Goal: Task Accomplishment & Management: Manage account settings

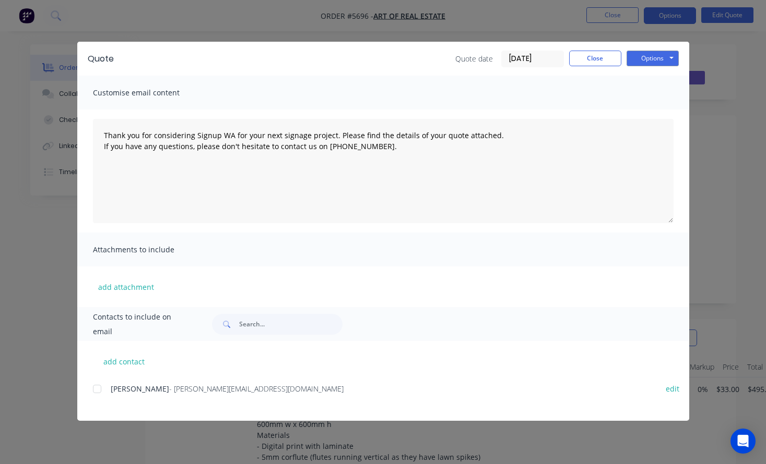
click at [592, 62] on button "Close" at bounding box center [595, 59] width 52 height 16
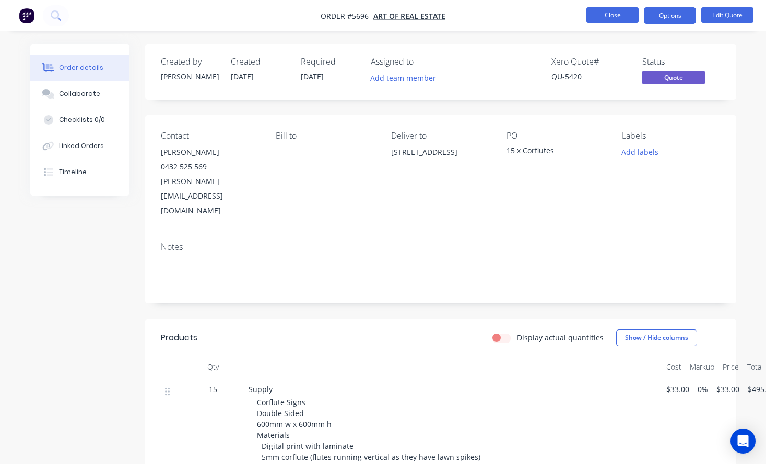
click at [609, 14] on button "Close" at bounding box center [612, 15] width 52 height 16
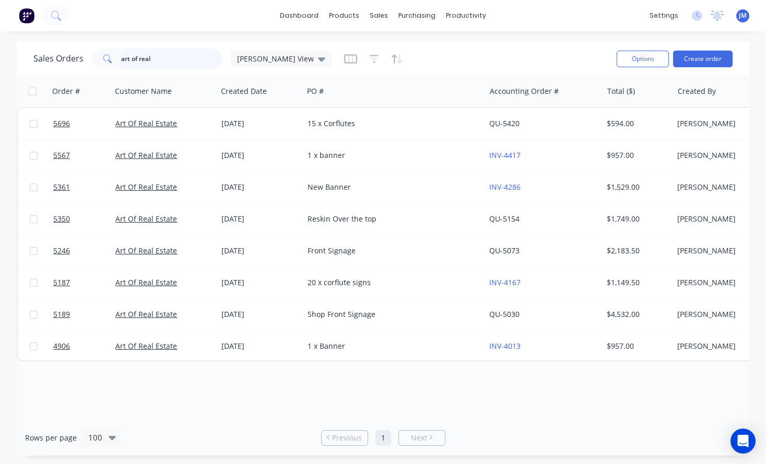
click at [171, 62] on input "art of real" at bounding box center [172, 59] width 102 height 21
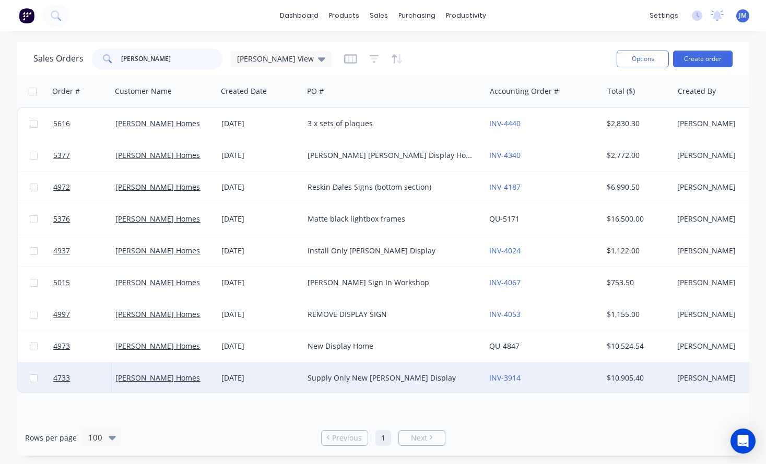
type input "[PERSON_NAME]"
click at [365, 380] on div "Supply Only New [PERSON_NAME] Display" at bounding box center [389, 378] width 165 height 10
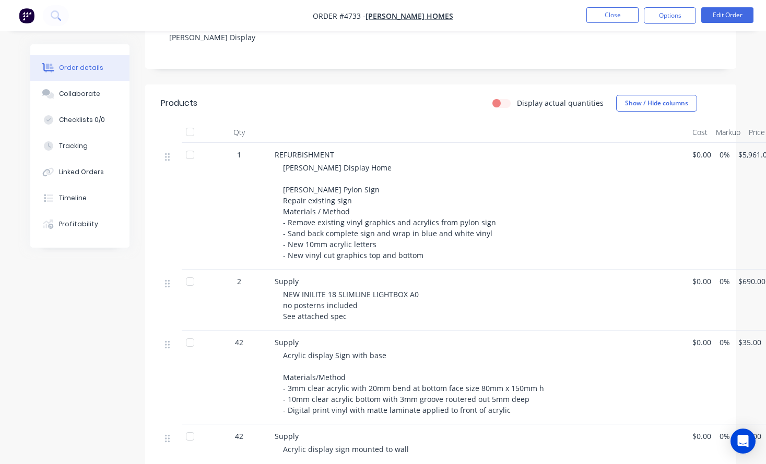
scroll to position [206, 0]
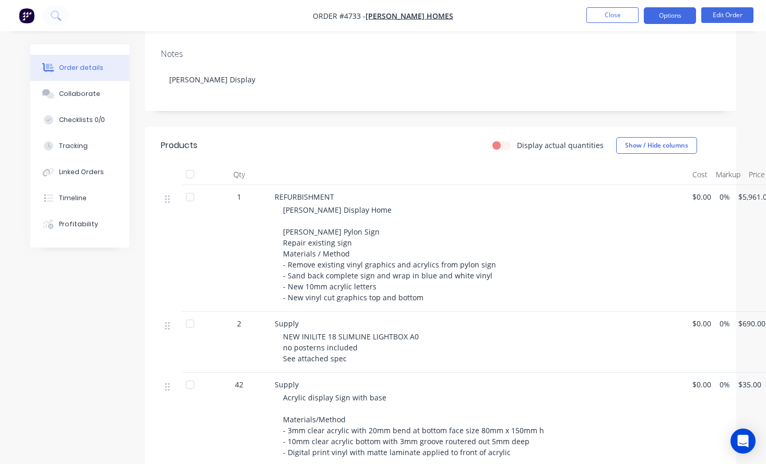
click at [670, 16] on button "Options" at bounding box center [669, 15] width 52 height 17
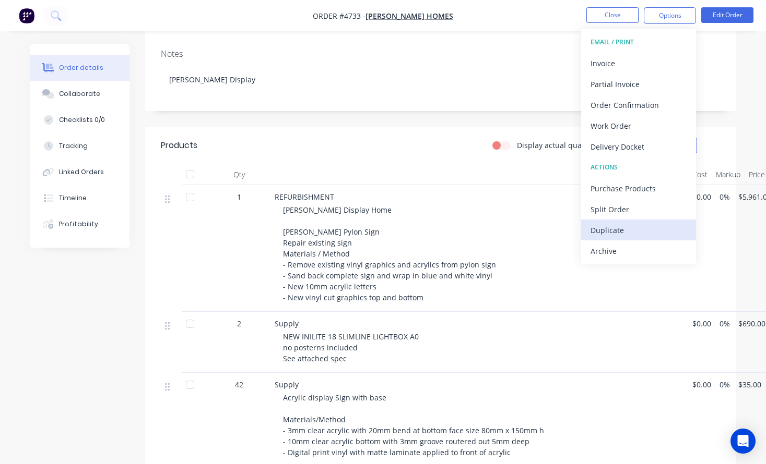
click at [623, 229] on div "Duplicate" at bounding box center [638, 230] width 96 height 15
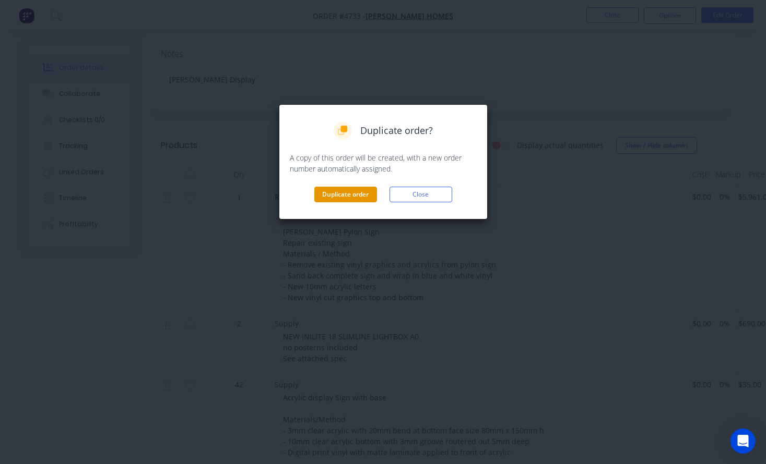
click at [360, 195] on button "Duplicate order" at bounding box center [345, 195] width 63 height 16
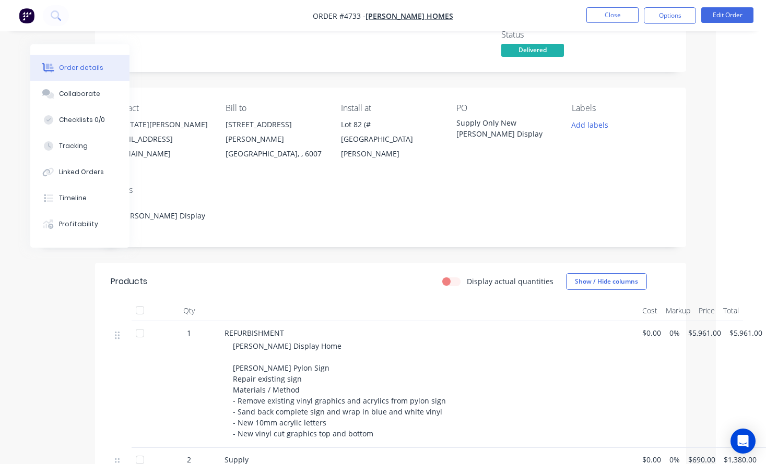
scroll to position [58, 50]
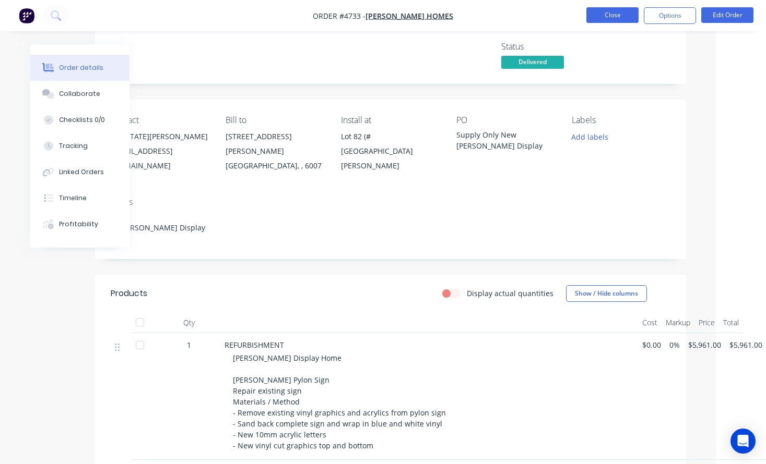
click at [613, 14] on button "Close" at bounding box center [612, 15] width 52 height 16
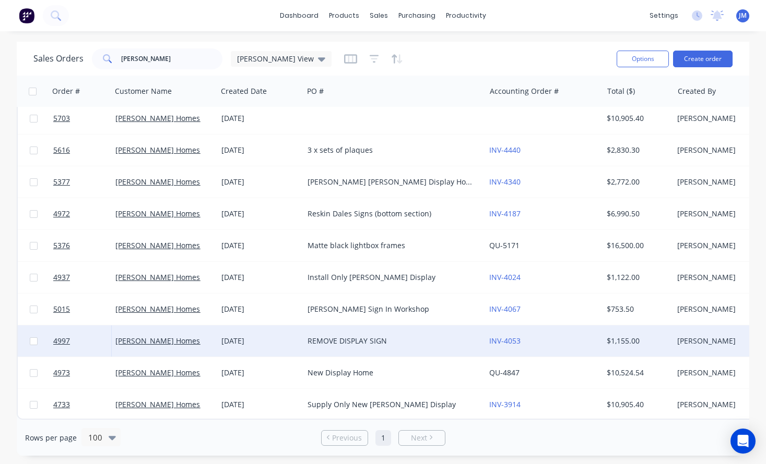
scroll to position [10, 0]
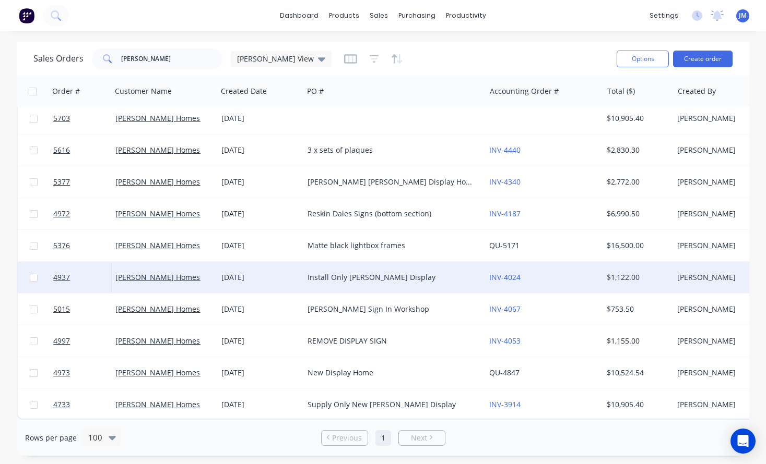
click at [360, 272] on div "Install Only [PERSON_NAME] Display" at bounding box center [389, 277] width 165 height 10
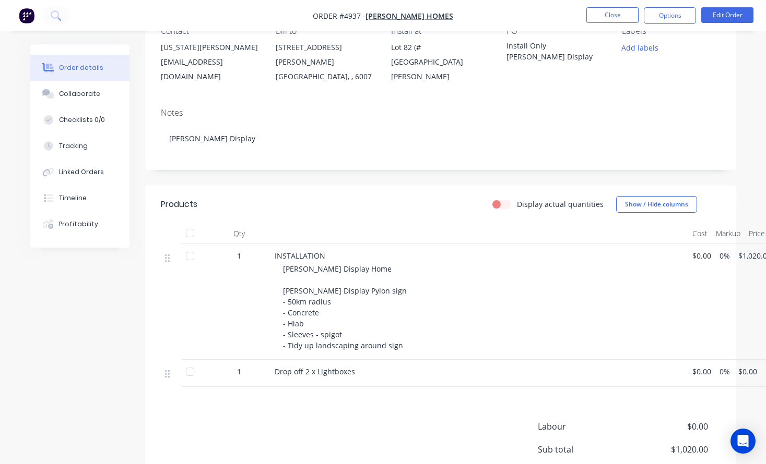
scroll to position [159, 0]
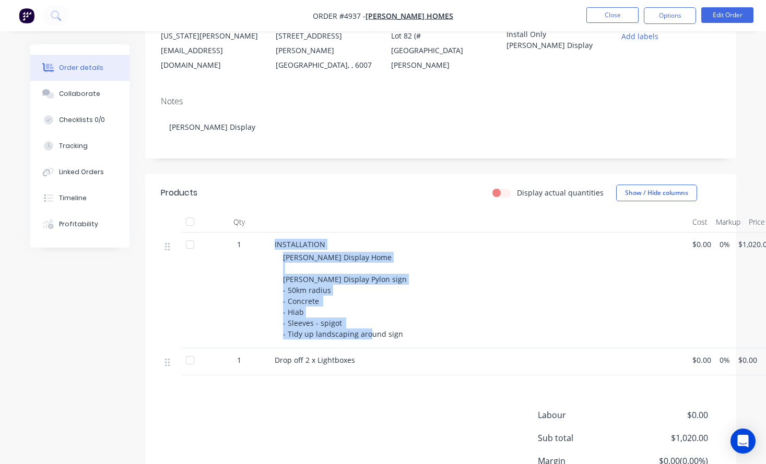
drag, startPoint x: 271, startPoint y: 229, endPoint x: 424, endPoint y: 329, distance: 182.5
click at [424, 329] on div "INSTALLATION [PERSON_NAME] Display Home [PERSON_NAME] Display Pylon sign - 50km…" at bounding box center [479, 291] width 418 height 116
copy div "INSTALLATION [PERSON_NAME] Display Home [PERSON_NAME] Display Pylon sign - 50km…"
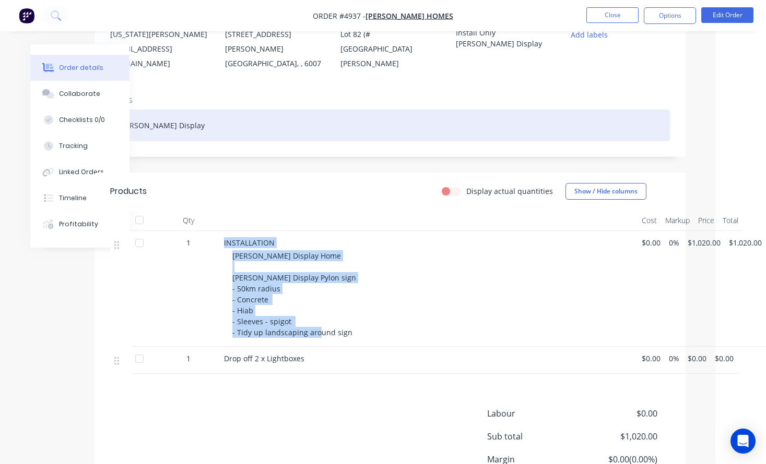
scroll to position [160, 50]
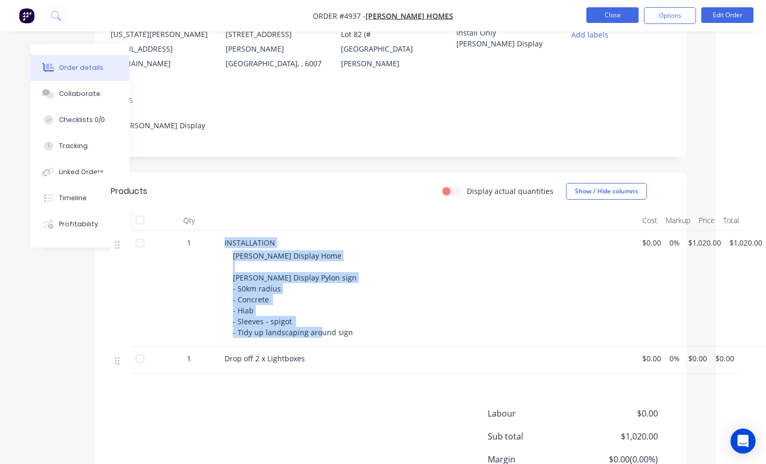
click at [612, 16] on button "Close" at bounding box center [612, 15] width 52 height 16
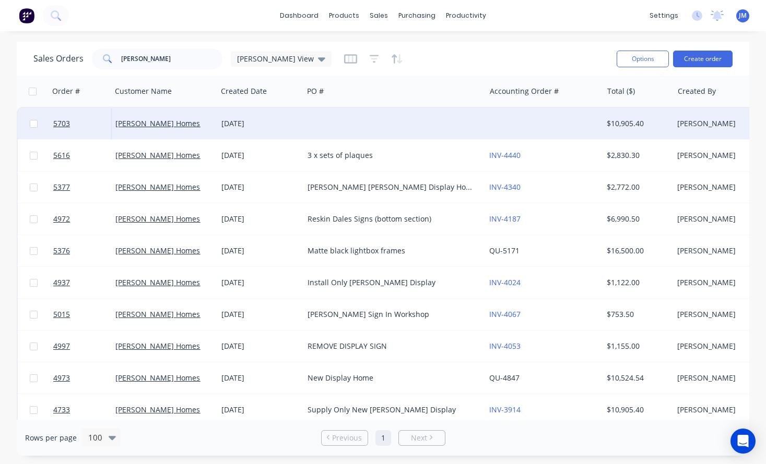
click at [416, 131] on div at bounding box center [394, 123] width 182 height 31
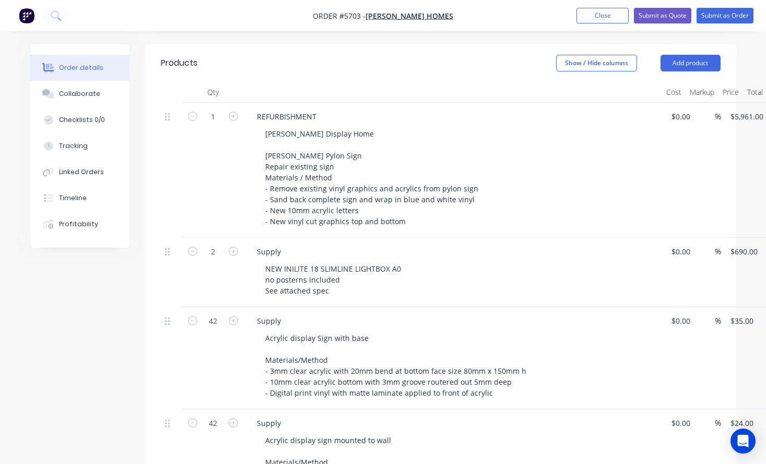
scroll to position [292, 0]
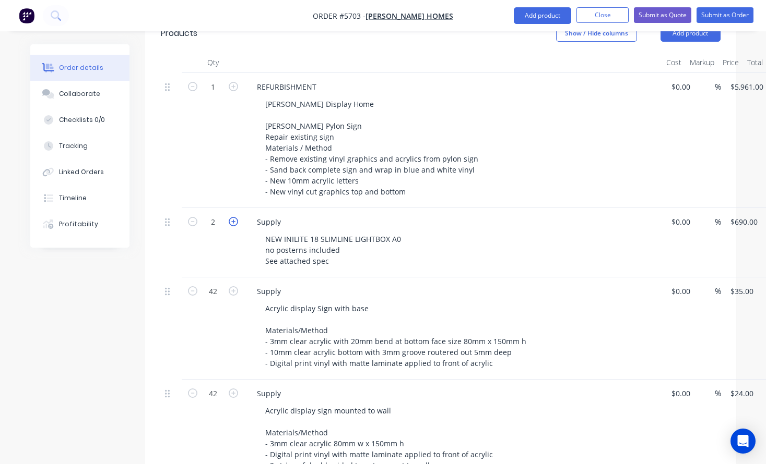
click at [232, 217] on icon "button" at bounding box center [233, 221] width 9 height 9
type input "3"
type input "$2,070.00"
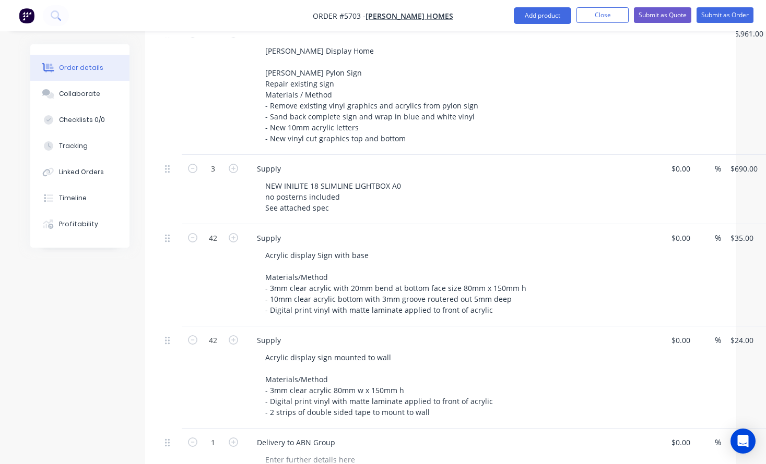
scroll to position [348, 0]
drag, startPoint x: 280, startPoint y: 210, endPoint x: 247, endPoint y: 209, distance: 32.9
click at [247, 222] on div "Supply Acrylic display Sign with base Materials/Method - 3mm clear acrylic with…" at bounding box center [453, 273] width 418 height 102
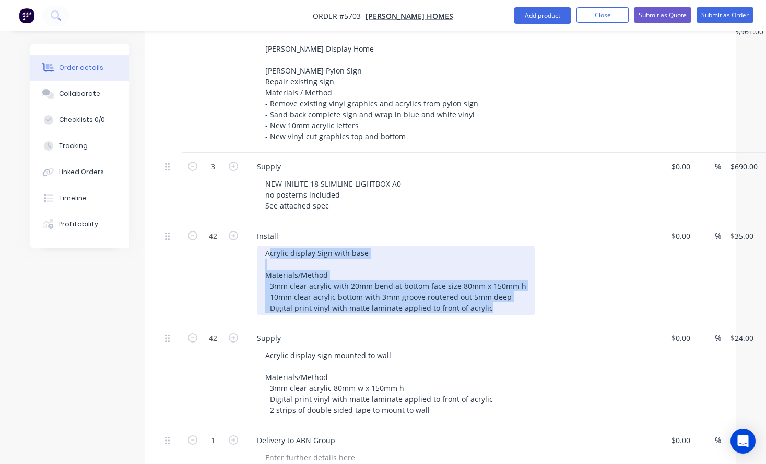
drag, startPoint x: 267, startPoint y: 225, endPoint x: 525, endPoint y: 324, distance: 276.5
click at [525, 324] on div "1 REFURBISHMENT [PERSON_NAME] Display Home [PERSON_NAME] Pylon Sign Repair exis…" at bounding box center [440, 246] width 559 height 457
paste div
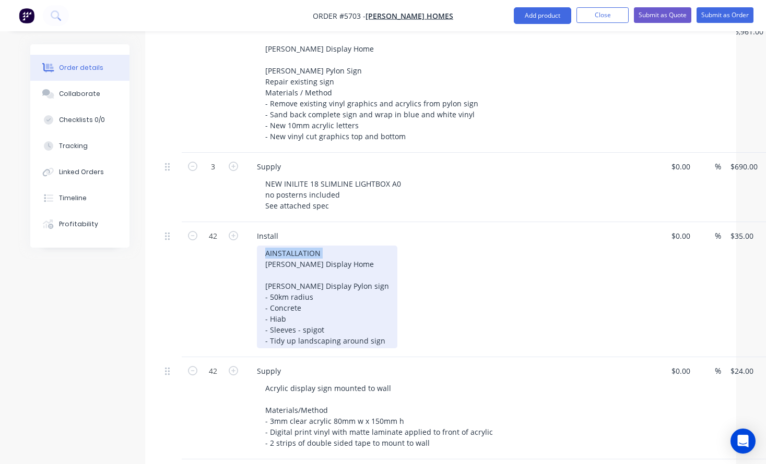
drag, startPoint x: 335, startPoint y: 229, endPoint x: 233, endPoint y: 230, distance: 102.3
click at [233, 230] on div "42 Install AINSTALLATION [PERSON_NAME] Display Home [PERSON_NAME] Display Pylon…" at bounding box center [440, 289] width 559 height 135
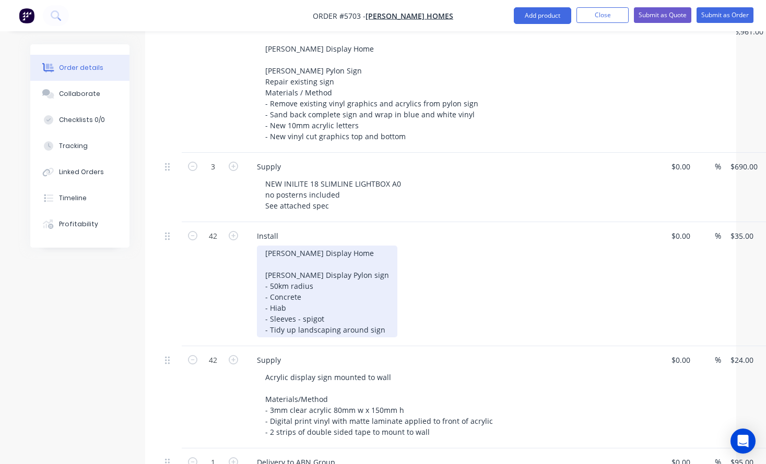
click at [265, 246] on div "[PERSON_NAME] Display Home [PERSON_NAME] Display Pylon sign - 50km radius - Con…" at bounding box center [327, 292] width 140 height 92
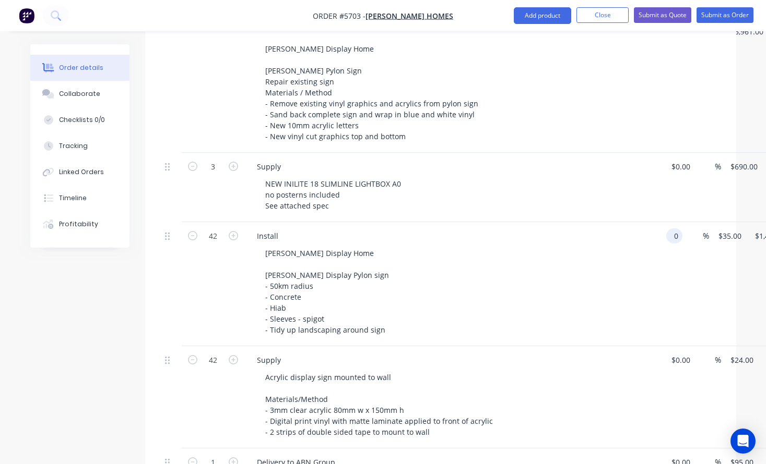
click at [677, 229] on input "0" at bounding box center [676, 236] width 12 height 15
type input "2"
type input "$1,020.00"
type input "$42,840.00"
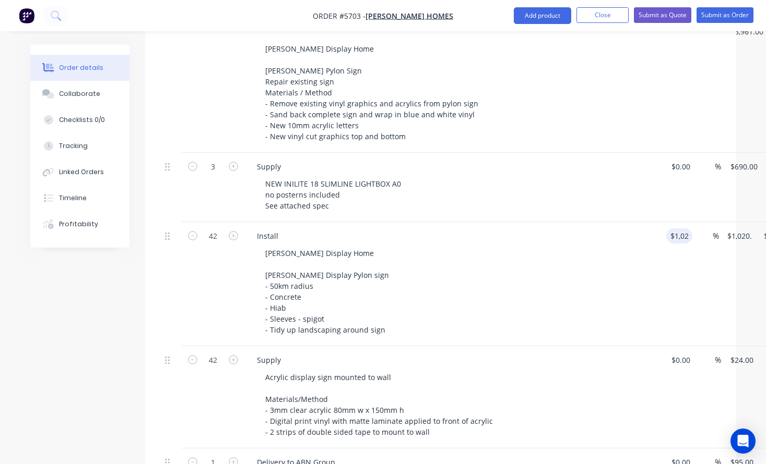
click at [544, 282] on div "[PERSON_NAME] Display Home [PERSON_NAME] Display Pylon sign - 50km radius - Con…" at bounding box center [457, 292] width 401 height 92
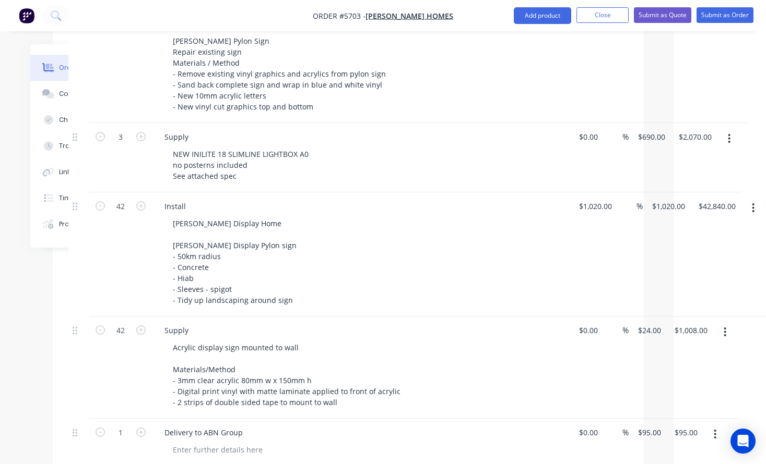
scroll to position [377, 92]
click at [725, 328] on icon "button" at bounding box center [725, 332] width 2 height 9
click at [682, 415] on div "Delete" at bounding box center [688, 422] width 80 height 15
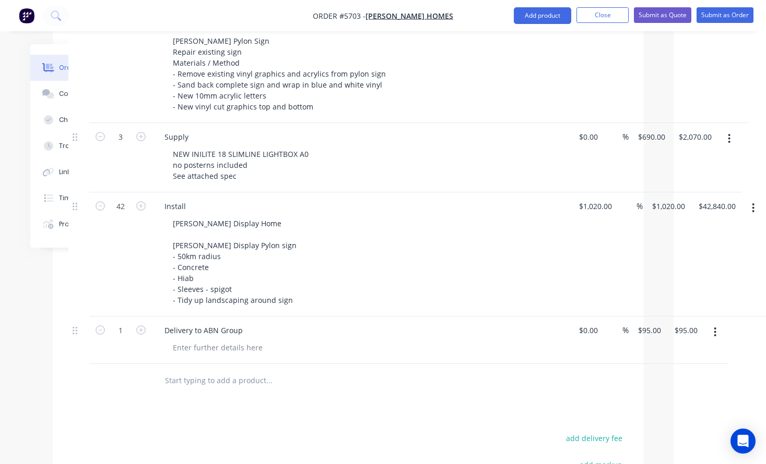
scroll to position [396, 92]
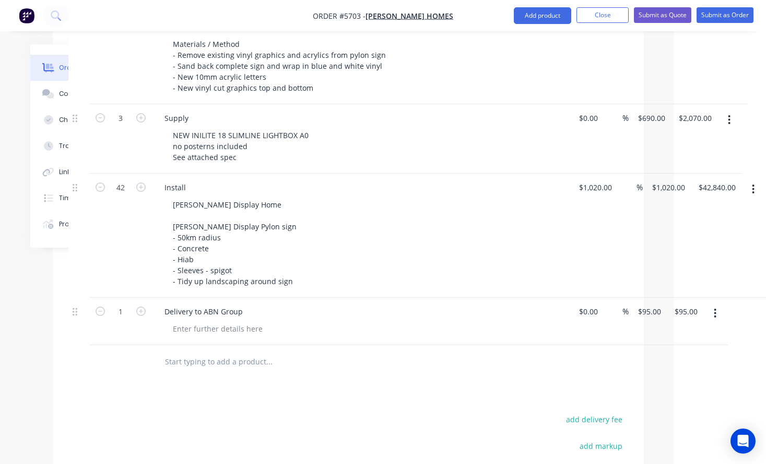
click at [713, 304] on button "button" at bounding box center [714, 313] width 25 height 19
click at [685, 396] on div "Delete" at bounding box center [678, 403] width 80 height 15
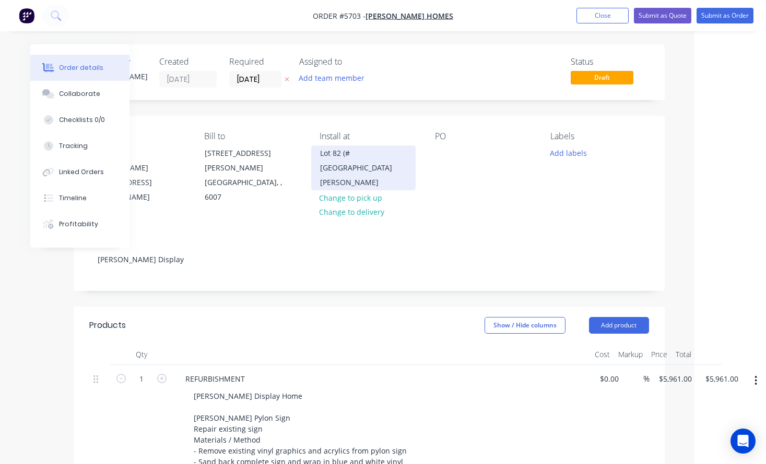
scroll to position [0, 71]
click at [371, 169] on div "Lot 82 (#[GEOGRAPHIC_DATA][PERSON_NAME]" at bounding box center [363, 168] width 87 height 44
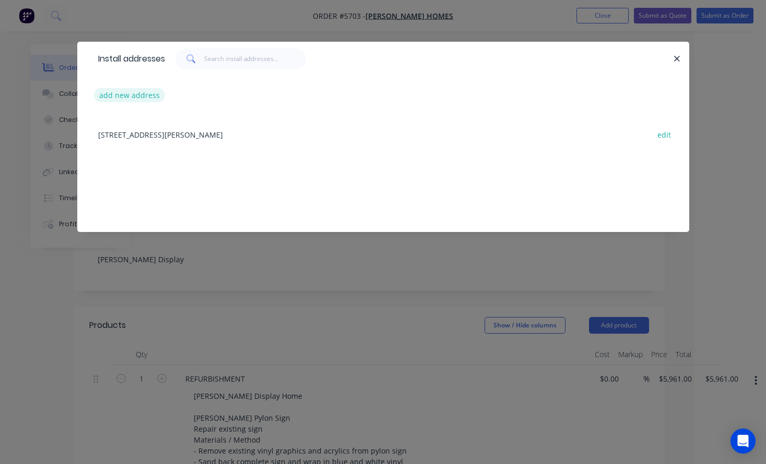
click at [146, 97] on button "add new address" at bounding box center [129, 95] width 71 height 14
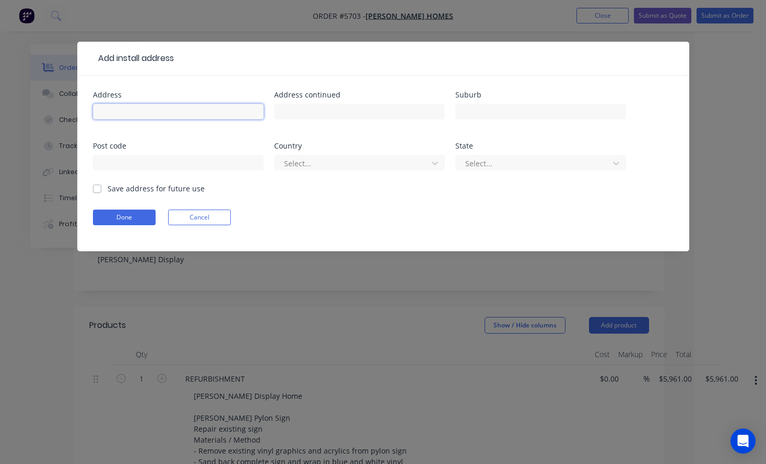
paste input "[STREET_ADDRESS][PERSON_NAME]"
type input "[STREET_ADDRESS][PERSON_NAME]"
click at [136, 225] on button "Done" at bounding box center [124, 218] width 63 height 16
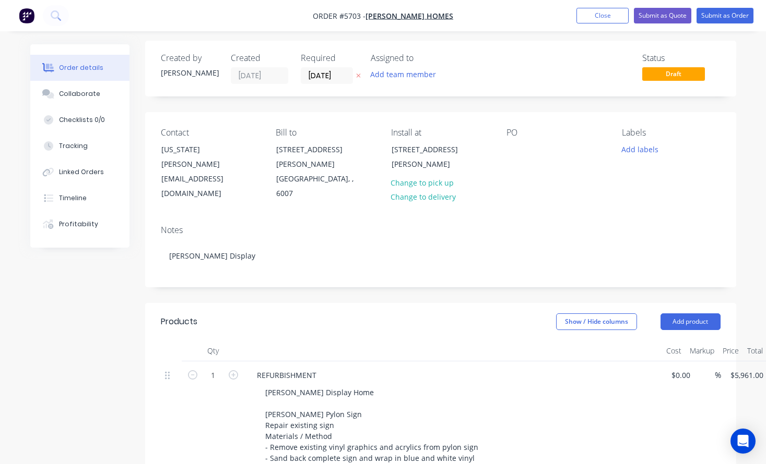
scroll to position [5, 0]
click at [516, 148] on div at bounding box center [514, 148] width 17 height 15
click at [525, 146] on div "Medora Bay" at bounding box center [535, 148] width 58 height 15
click at [559, 146] on div "[PERSON_NAME] Bay" at bounding box center [551, 148] width 90 height 15
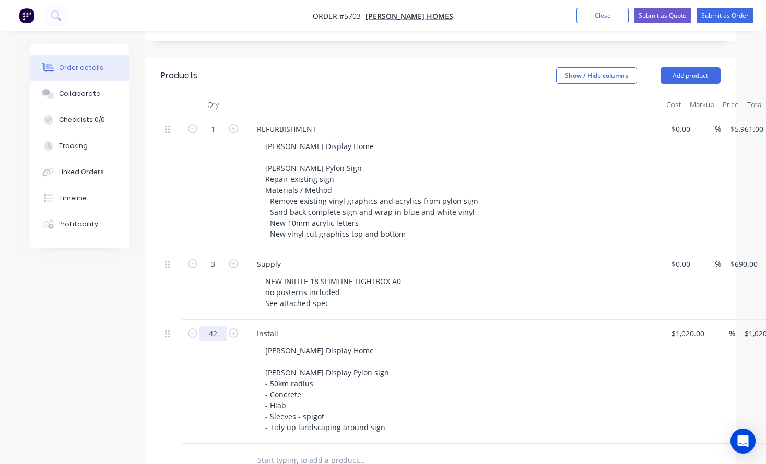
scroll to position [252, 0]
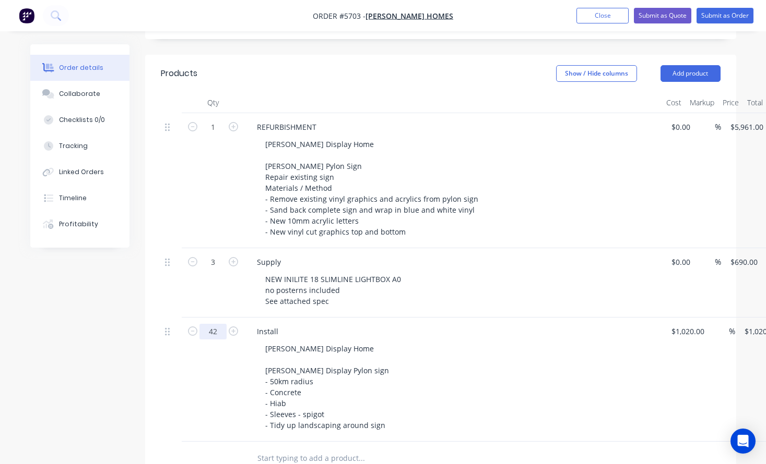
click at [209, 324] on input "42" at bounding box center [212, 332] width 27 height 16
type input "1"
type input "$1,020.00"
click at [214, 356] on div "1" at bounding box center [213, 380] width 63 height 124
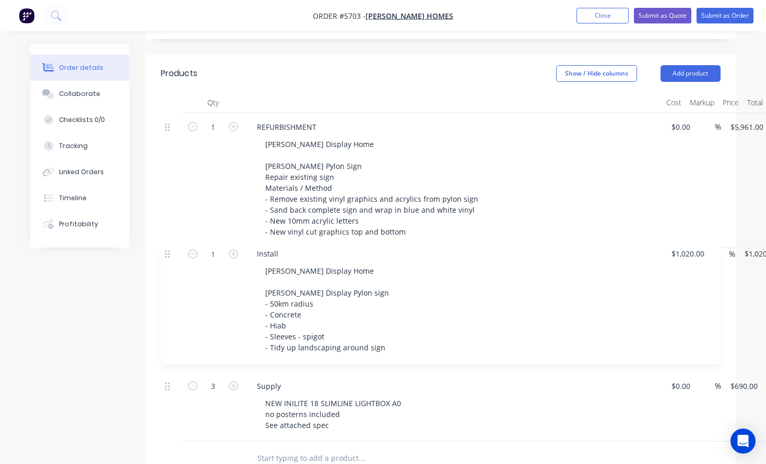
drag, startPoint x: 167, startPoint y: 318, endPoint x: 168, endPoint y: 252, distance: 65.8
click at [167, 252] on div "1 REFURBISHMENT [PERSON_NAME] Display Home [PERSON_NAME] Pylon Sign Repair exis…" at bounding box center [440, 277] width 559 height 329
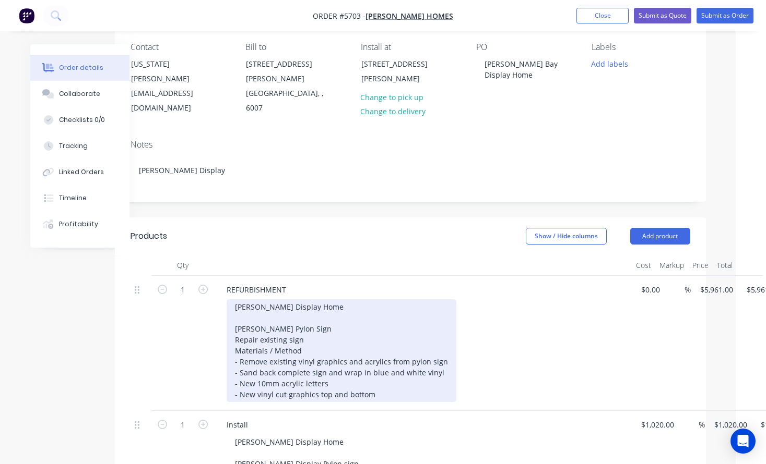
scroll to position [89, 30]
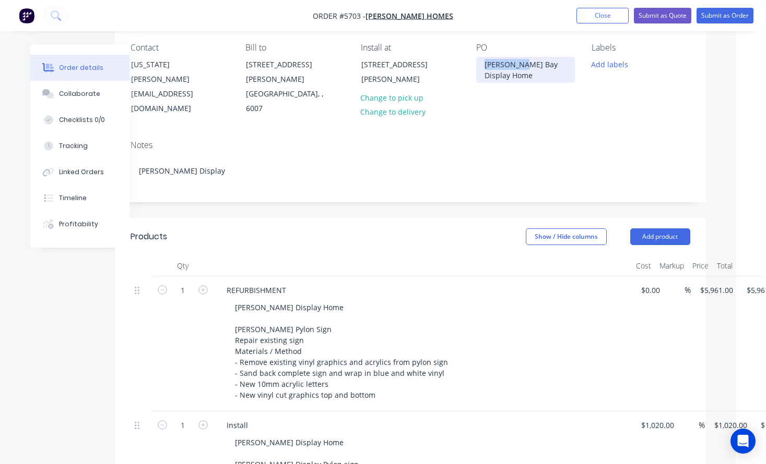
drag, startPoint x: 526, startPoint y: 65, endPoint x: 480, endPoint y: 65, distance: 45.9
click at [479, 65] on div "[PERSON_NAME] Bay Display Home" at bounding box center [525, 70] width 99 height 26
copy div "[PERSON_NAME] Bay"
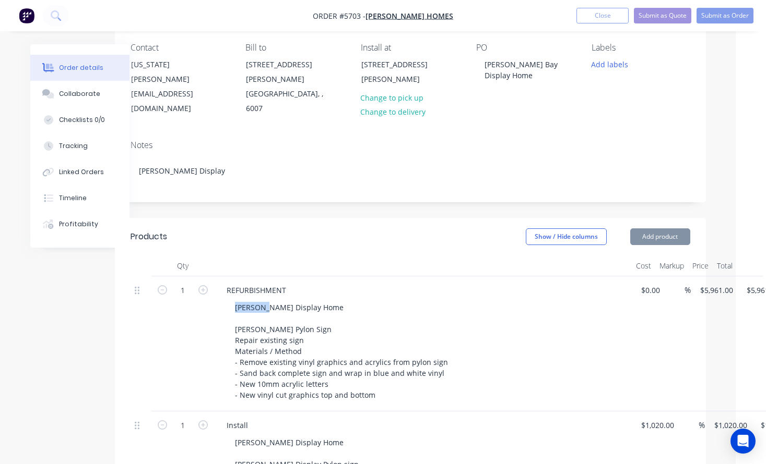
drag, startPoint x: 261, startPoint y: 294, endPoint x: 210, endPoint y: 296, distance: 51.7
click at [210, 296] on div "1 REFURBISHMENT [PERSON_NAME] Display Home [PERSON_NAME] Pylon Sign Repair exis…" at bounding box center [409, 344] width 559 height 135
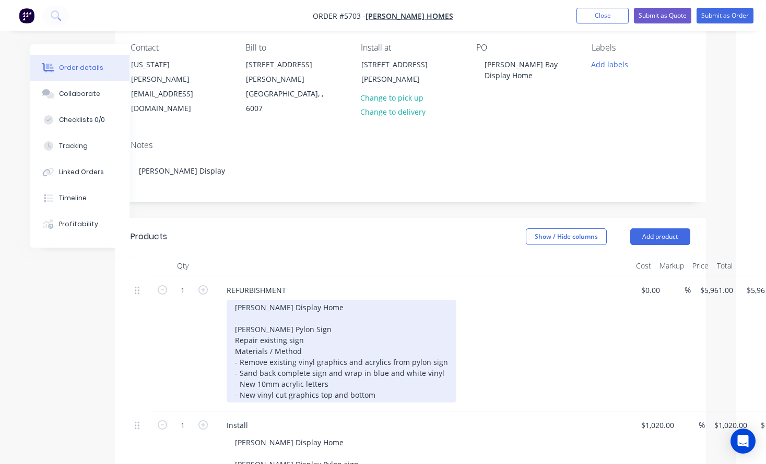
click at [252, 300] on div "[PERSON_NAME] Display Home [PERSON_NAME] Pylon Sign Repair existing sign Materi…" at bounding box center [342, 351] width 230 height 103
drag, startPoint x: 260, startPoint y: 293, endPoint x: 208, endPoint y: 293, distance: 52.2
click at [209, 293] on div "1 REFURBISHMENT [PERSON_NAME] Display Home [PERSON_NAME] Pylon Sign Repair exis…" at bounding box center [409, 344] width 559 height 135
paste div
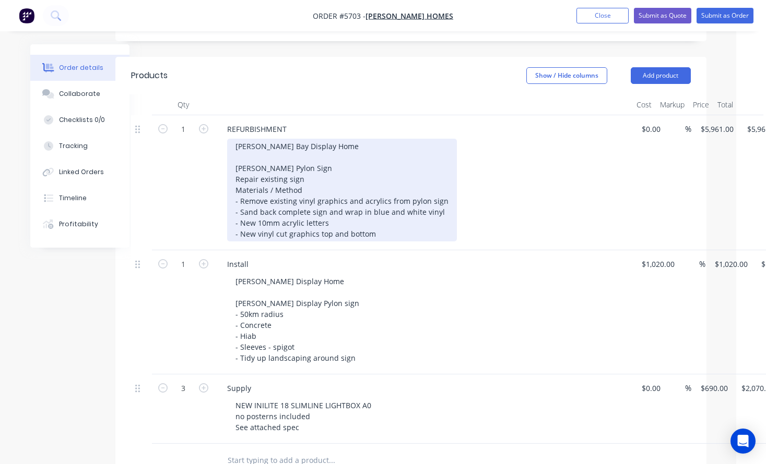
scroll to position [252, 30]
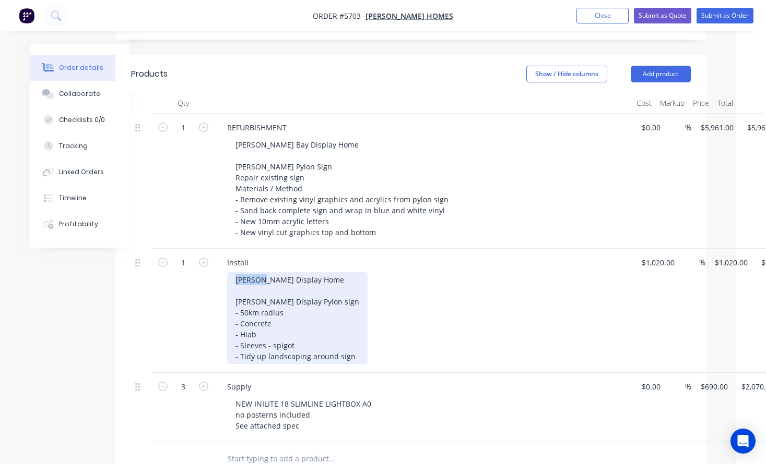
drag, startPoint x: 261, startPoint y: 265, endPoint x: 212, endPoint y: 265, distance: 48.5
click at [213, 265] on div "1 Install [PERSON_NAME] Display Home [PERSON_NAME] Display Pylon sign - 50km ra…" at bounding box center [410, 311] width 559 height 124
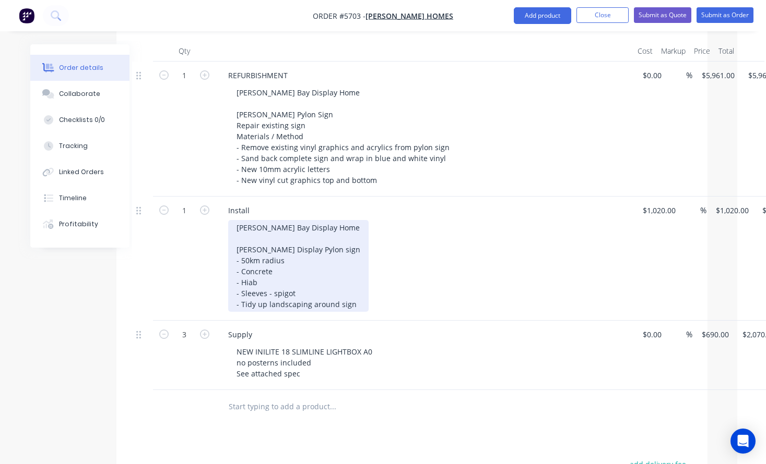
scroll to position [294, 29]
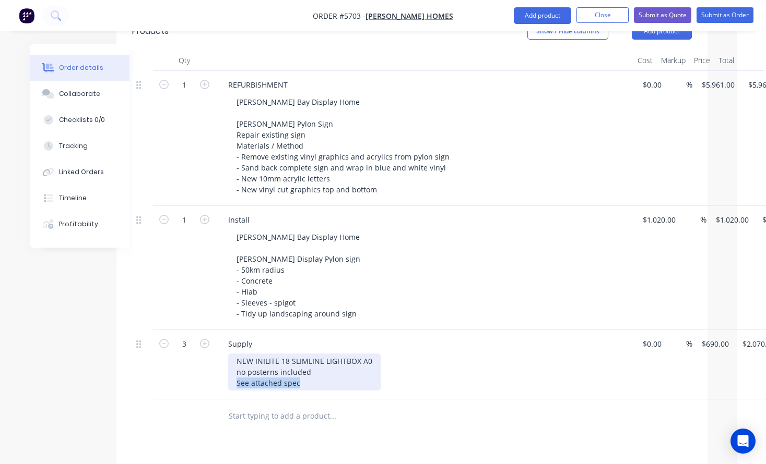
drag, startPoint x: 303, startPoint y: 368, endPoint x: 216, endPoint y: 369, distance: 87.2
click at [216, 369] on div "Supply NEW INILITE 18 SLIMLINE LIGHTBOX A0 no posterns included See attached sp…" at bounding box center [425, 364] width 418 height 69
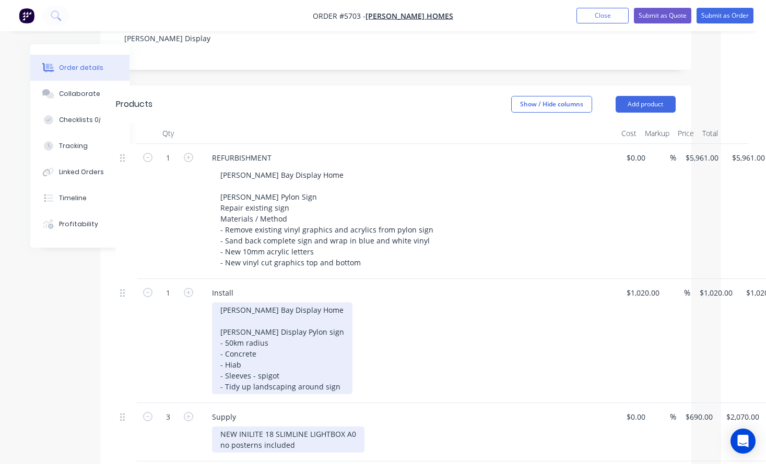
scroll to position [216, 39]
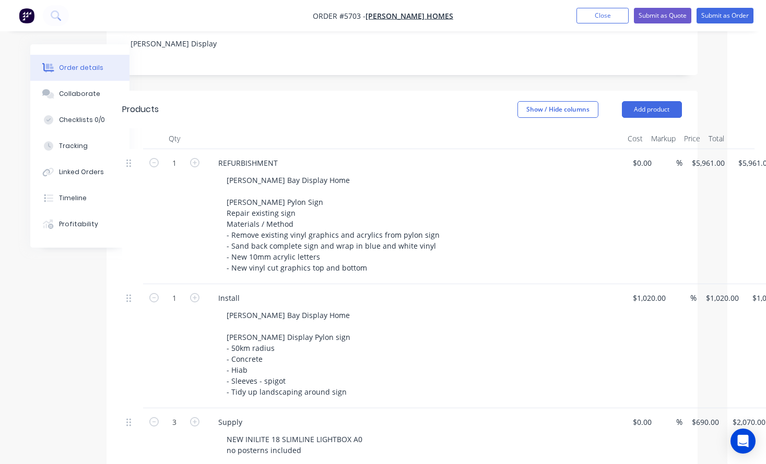
click at [473, 433] on div "NEW INILITE 18 SLIMLINE LIGHTBOX A0 no posterns included" at bounding box center [418, 445] width 401 height 26
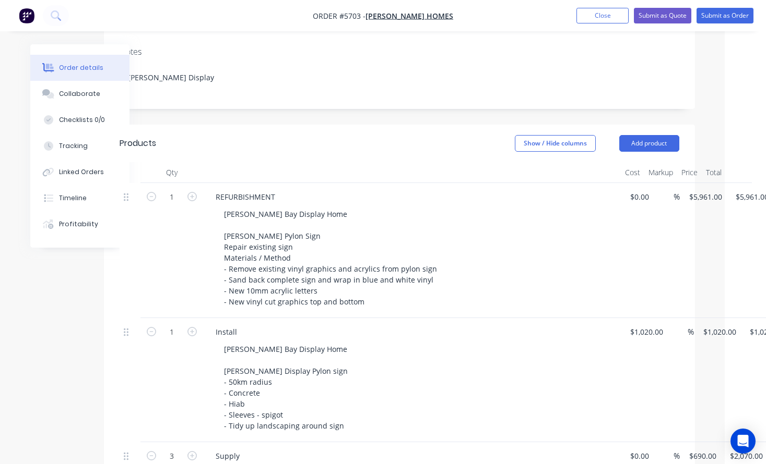
scroll to position [181, 44]
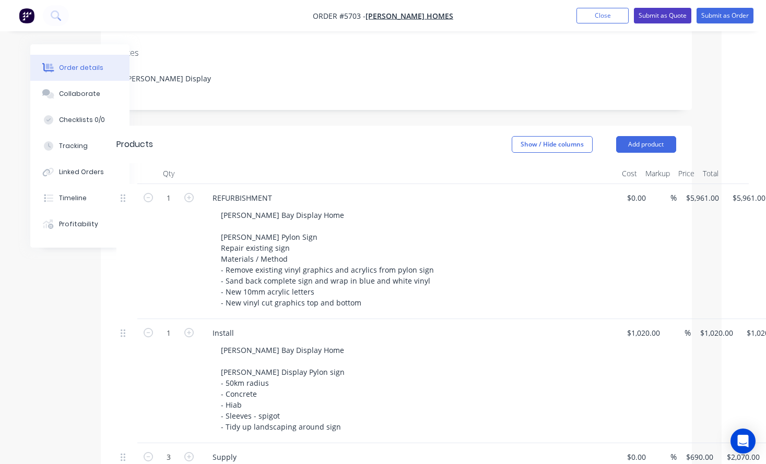
click at [668, 20] on button "Submit as Quote" at bounding box center [662, 16] width 57 height 16
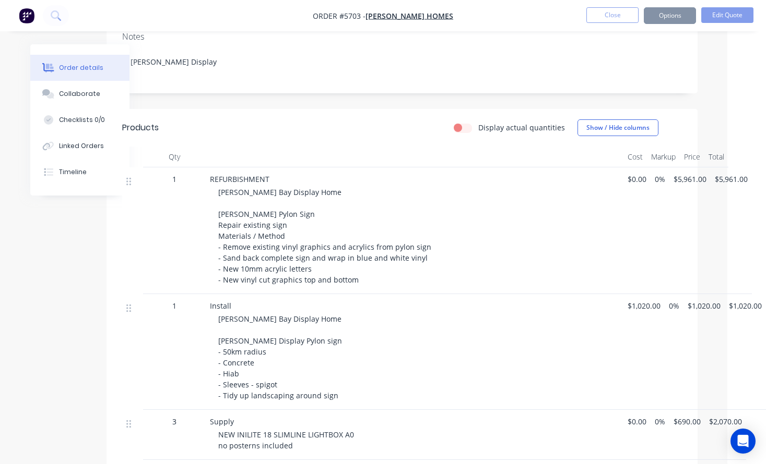
scroll to position [0, 0]
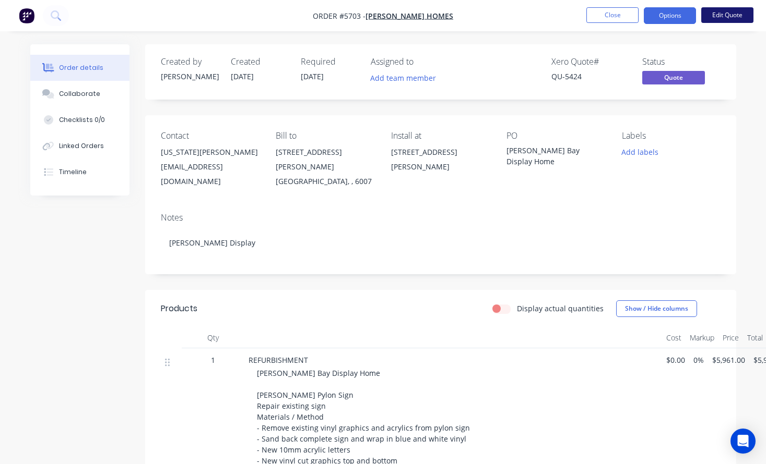
click at [723, 14] on button "Edit Quote" at bounding box center [727, 15] width 52 height 16
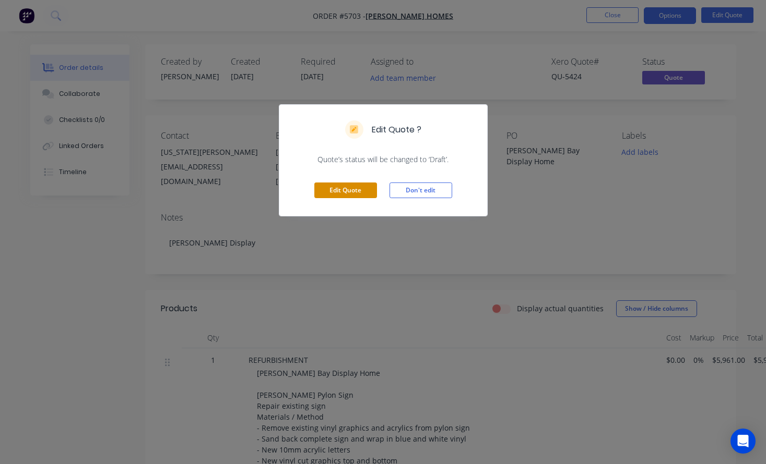
click at [365, 188] on button "Edit Quote" at bounding box center [345, 191] width 63 height 16
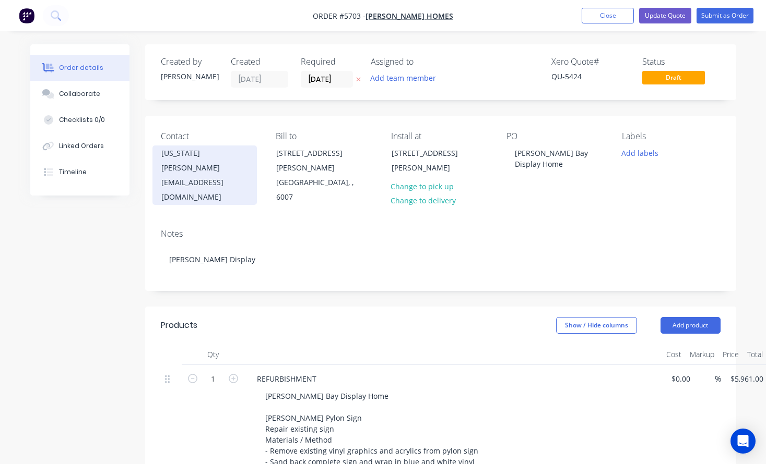
click at [219, 175] on div "[EMAIL_ADDRESS][DOMAIN_NAME]" at bounding box center [204, 189] width 87 height 29
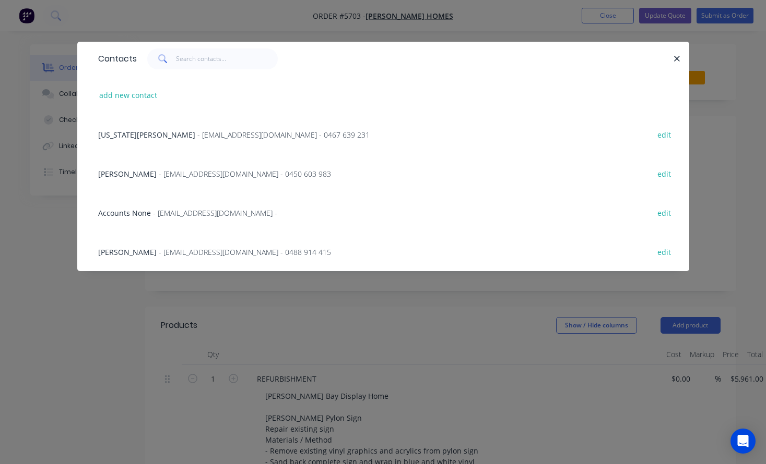
click at [190, 252] on span "- [EMAIL_ADDRESS][DOMAIN_NAME] - 0488 914 415" at bounding box center [245, 252] width 172 height 10
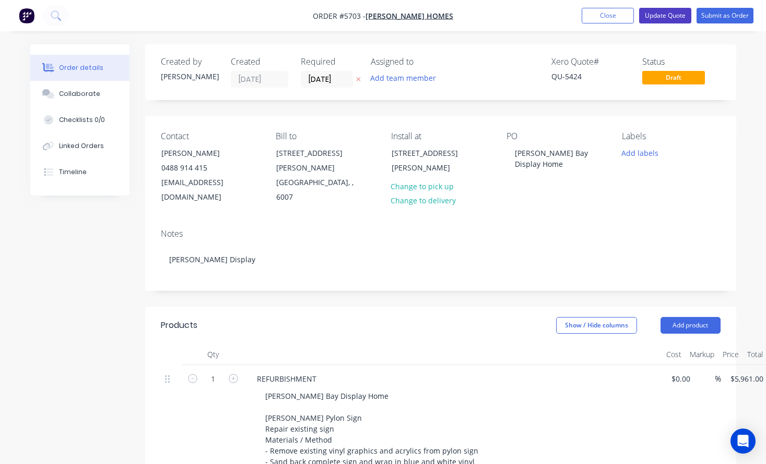
click at [666, 15] on button "Update Quote" at bounding box center [665, 16] width 52 height 16
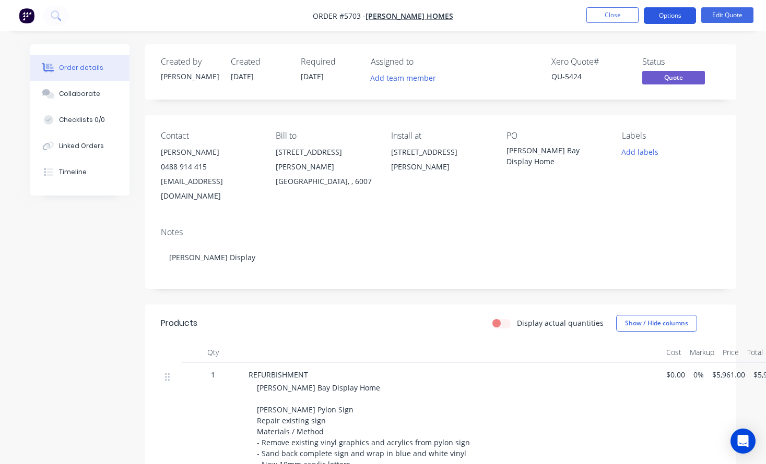
click at [673, 11] on button "Options" at bounding box center [669, 15] width 52 height 17
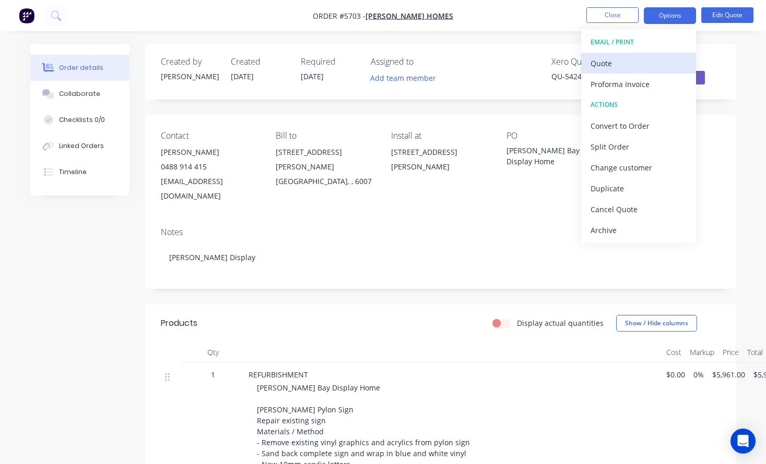
click at [656, 69] on div "Quote" at bounding box center [638, 63] width 96 height 15
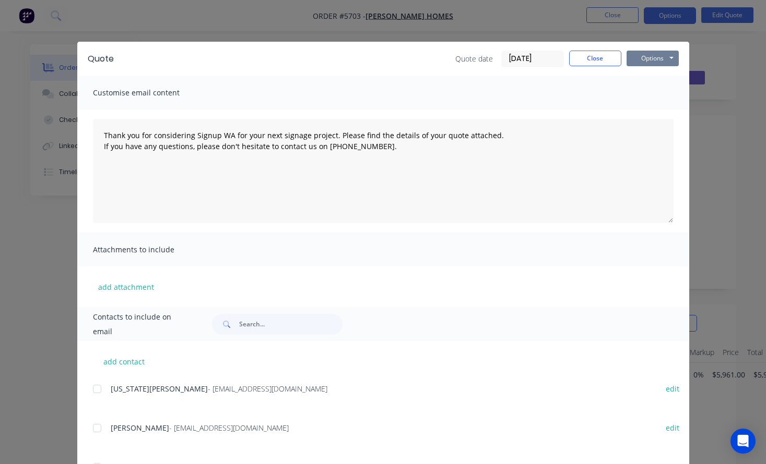
click at [654, 60] on button "Options" at bounding box center [652, 59] width 52 height 16
click at [656, 93] on button "Print" at bounding box center [659, 94] width 67 height 17
type textarea "Thank you for considering Signup WA for your next signage project. Please find …"
click at [601, 55] on button "Close" at bounding box center [595, 59] width 52 height 16
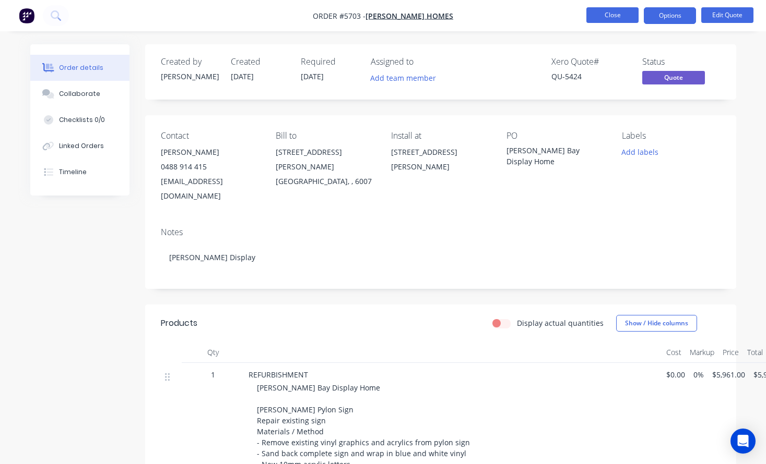
click at [613, 14] on button "Close" at bounding box center [612, 15] width 52 height 16
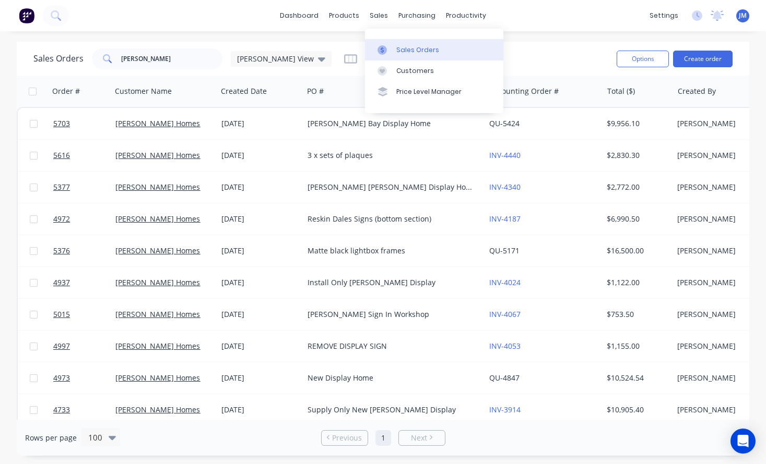
click at [430, 50] on div "Sales Orders" at bounding box center [417, 49] width 43 height 9
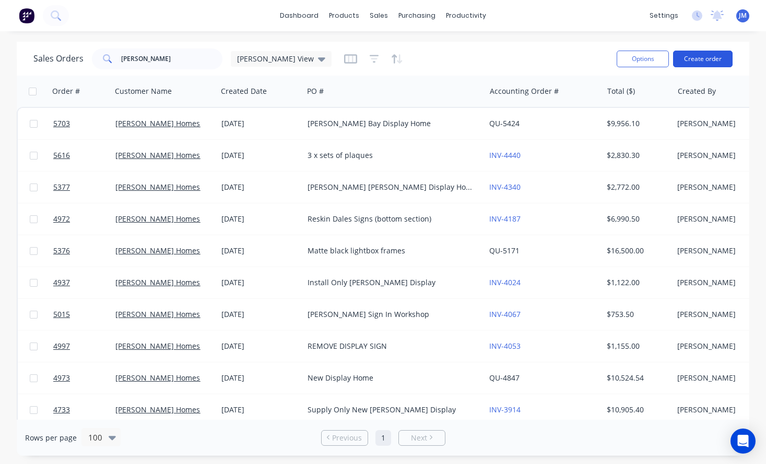
click at [713, 61] on button "Create order" at bounding box center [702, 59] width 59 height 17
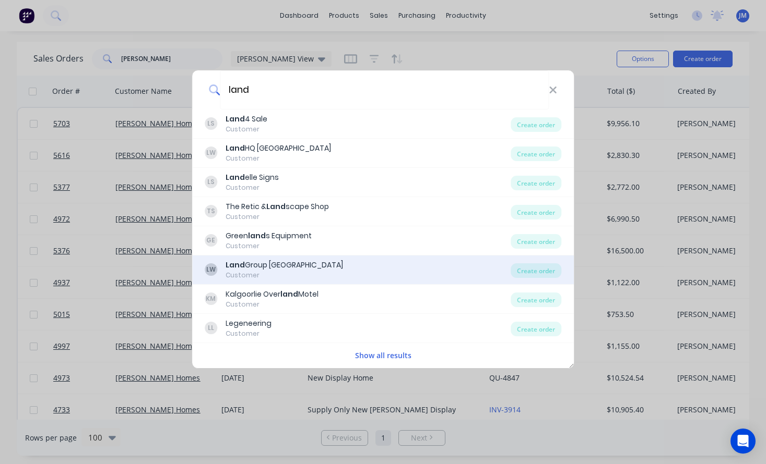
type input "land"
click at [288, 263] on div "LW Land Group WA Customer" at bounding box center [358, 270] width 306 height 20
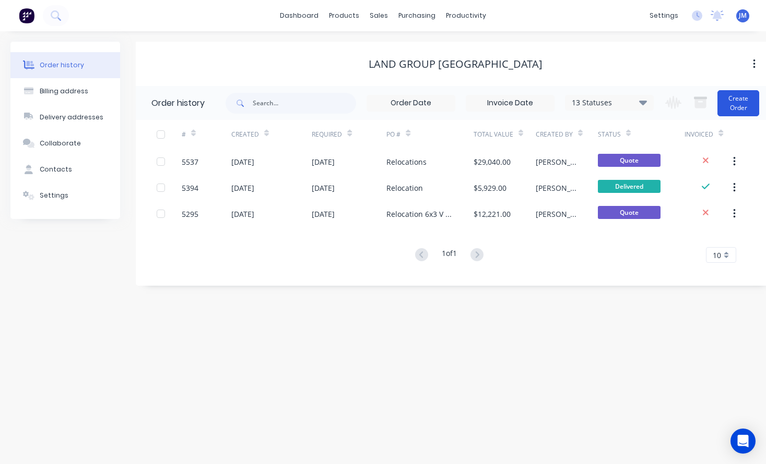
click at [750, 108] on button "Create Order" at bounding box center [738, 103] width 42 height 26
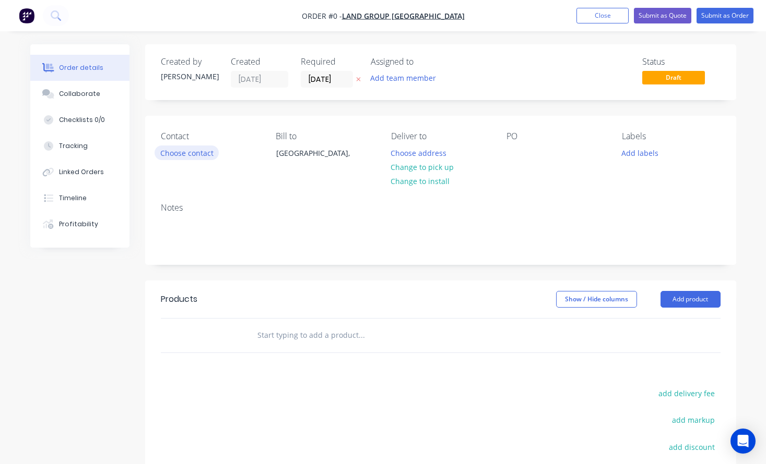
click at [198, 156] on button "Choose contact" at bounding box center [186, 153] width 64 height 14
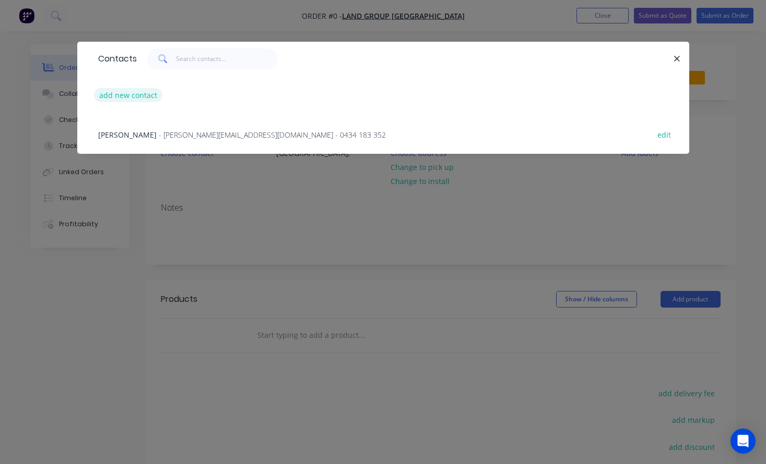
click at [138, 98] on button "add new contact" at bounding box center [128, 95] width 69 height 14
select select "AU"
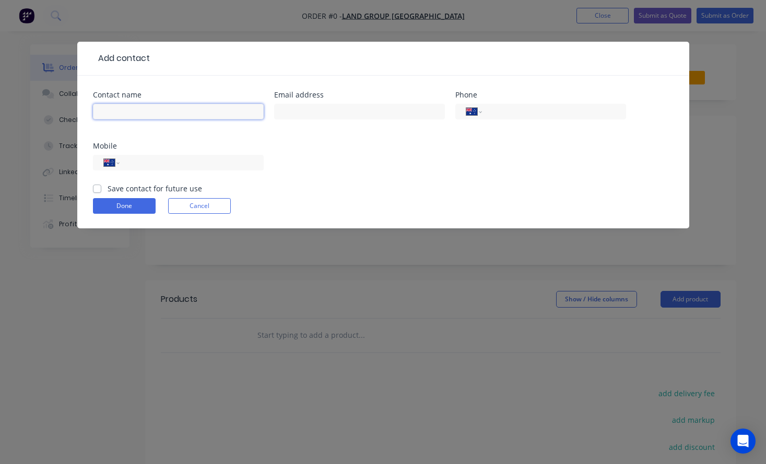
paste input "[PERSON_NAME]"
type input "[PERSON_NAME]"
paste input "0413 829 936"
type input "0413 829 936"
drag, startPoint x: 546, startPoint y: 114, endPoint x: 469, endPoint y: 114, distance: 77.8
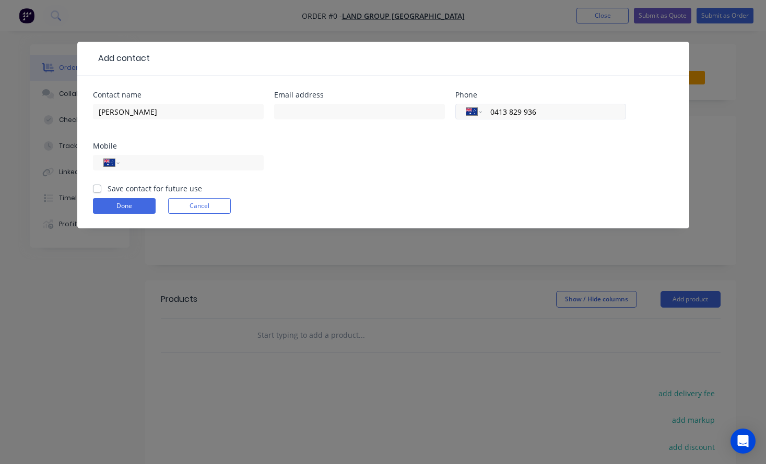
click at [469, 114] on div "International [GEOGRAPHIC_DATA] [GEOGRAPHIC_DATA] [GEOGRAPHIC_DATA] [GEOGRAPHIC…" at bounding box center [540, 112] width 171 height 16
click at [166, 164] on input "tel" at bounding box center [189, 163] width 125 height 12
paste input "0413 829 936"
type input "0413 829 936"
click at [108, 187] on label "Save contact for future use" at bounding box center [155, 188] width 94 height 11
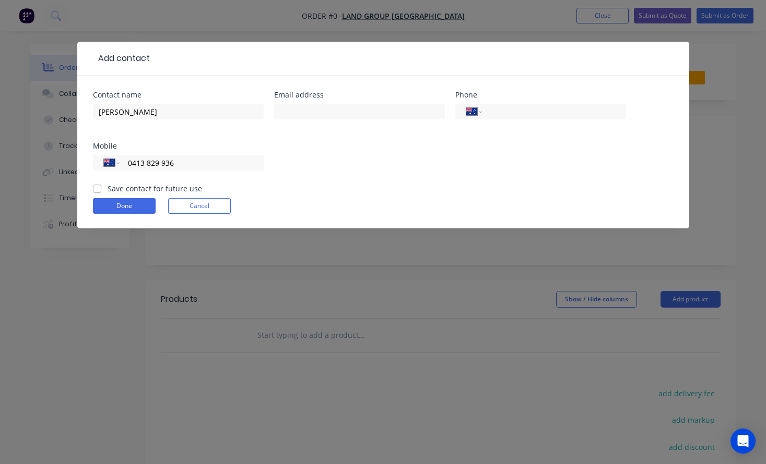
click at [97, 187] on input "Save contact for future use" at bounding box center [97, 188] width 8 height 10
checkbox input "true"
click at [360, 120] on div at bounding box center [359, 116] width 171 height 31
click at [345, 112] on input "text" at bounding box center [359, 112] width 171 height 16
paste input "[PERSON_NAME][EMAIL_ADDRESS][DOMAIN_NAME]"
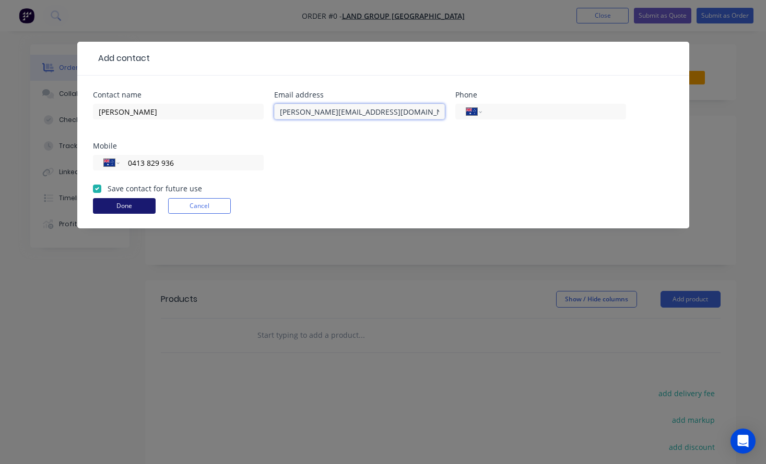
type input "[PERSON_NAME][EMAIL_ADDRESS][DOMAIN_NAME]"
click at [116, 208] on button "Done" at bounding box center [124, 206] width 63 height 16
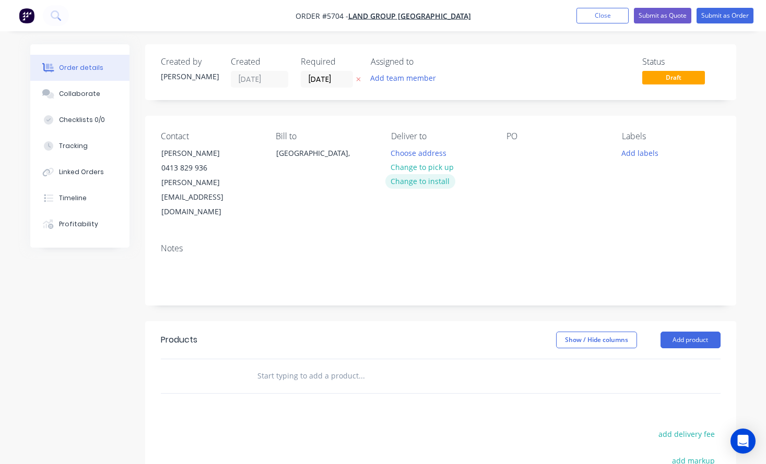
click at [437, 186] on button "Change to install" at bounding box center [420, 181] width 70 height 14
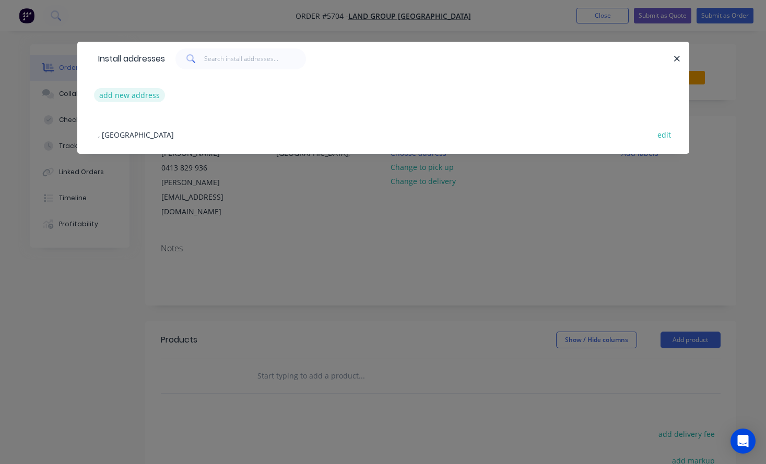
click at [136, 96] on button "add new address" at bounding box center [129, 95] width 71 height 14
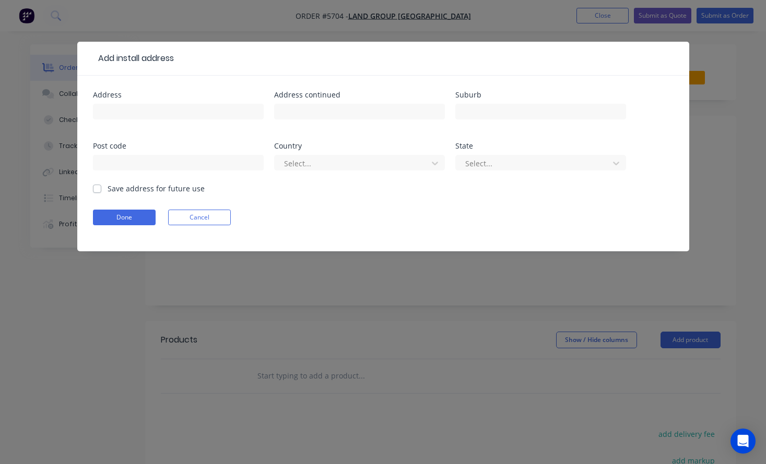
scroll to position [166, 0]
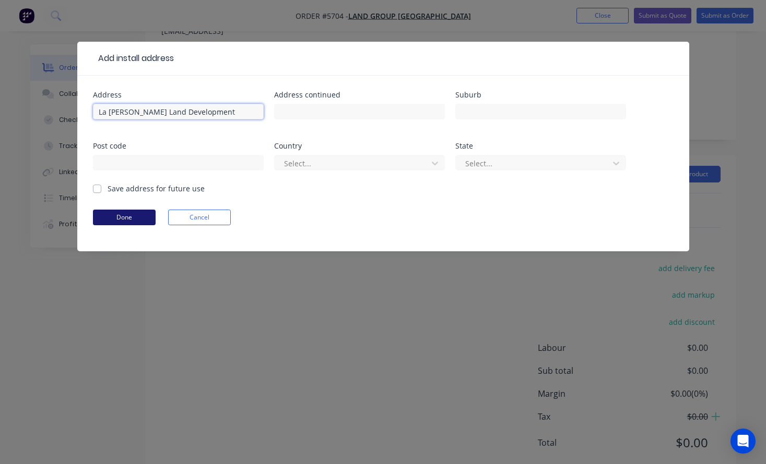
type input "La [PERSON_NAME] Land Development"
click at [120, 221] on button "Done" at bounding box center [124, 218] width 63 height 16
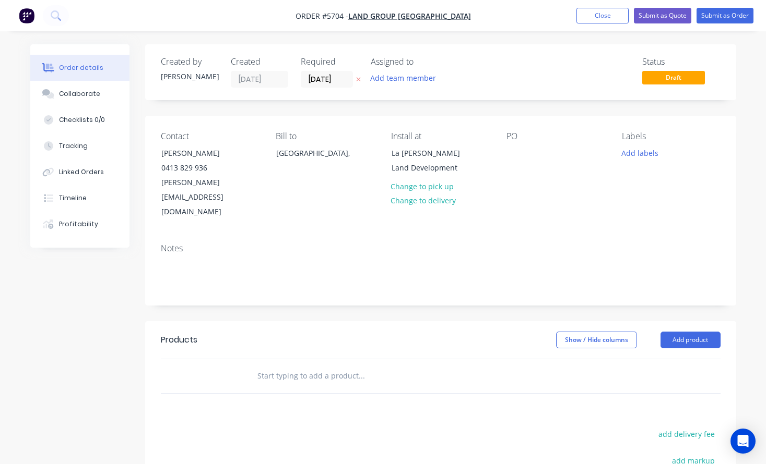
scroll to position [0, 0]
click at [511, 156] on div at bounding box center [514, 153] width 17 height 15
click at [325, 366] on input "text" at bounding box center [361, 376] width 209 height 21
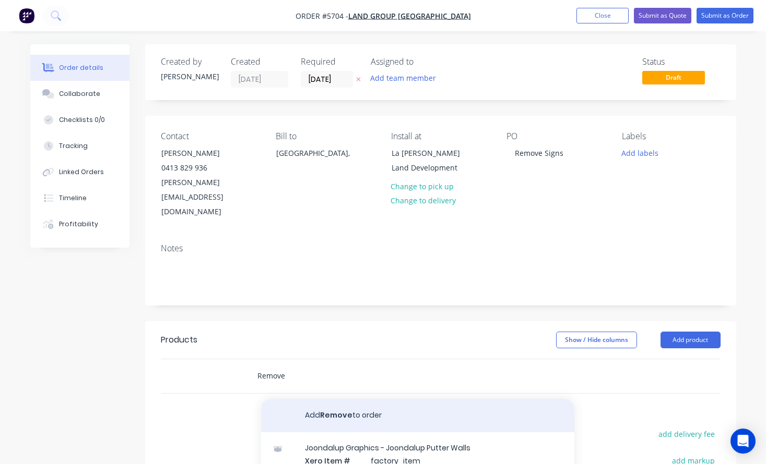
type input "Remove"
click at [356, 399] on button "Add Remove to order" at bounding box center [417, 415] width 313 height 33
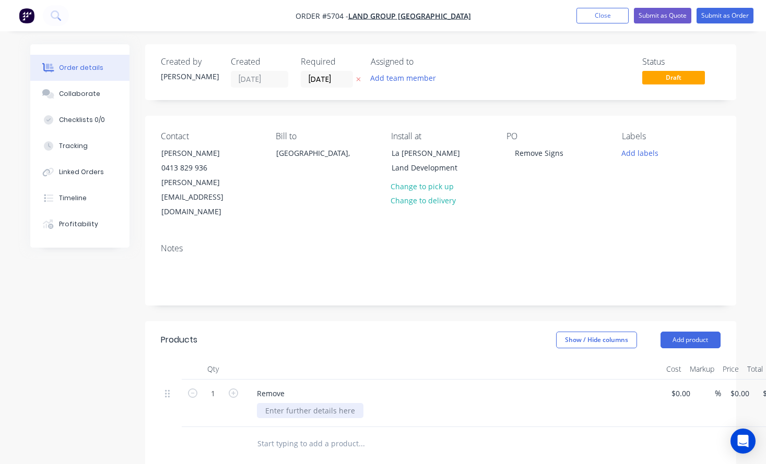
click at [290, 403] on div at bounding box center [310, 410] width 106 height 15
paste div
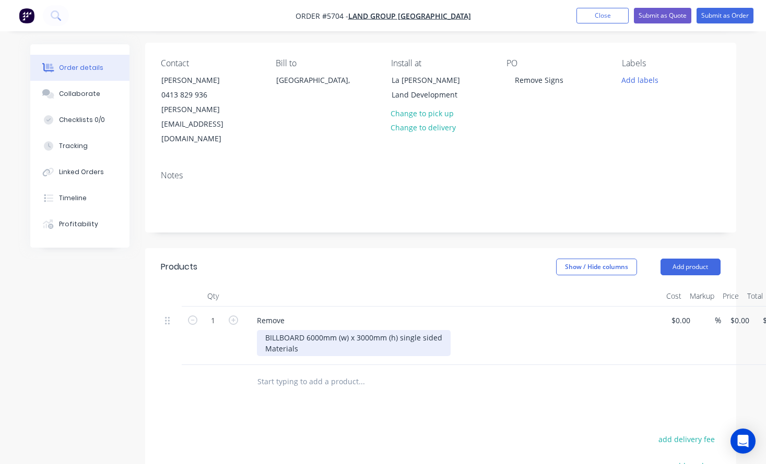
scroll to position [75, 0]
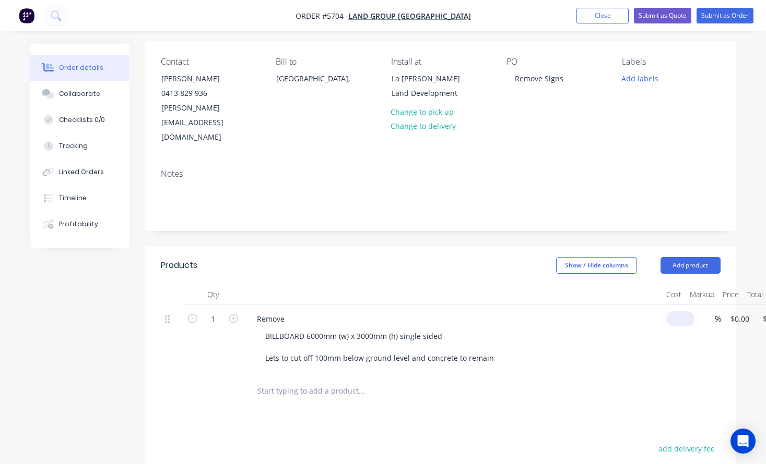
click at [676, 312] on input at bounding box center [682, 319] width 24 height 15
click at [677, 312] on input "1290" at bounding box center [681, 319] width 22 height 15
type input "$1,090.00"
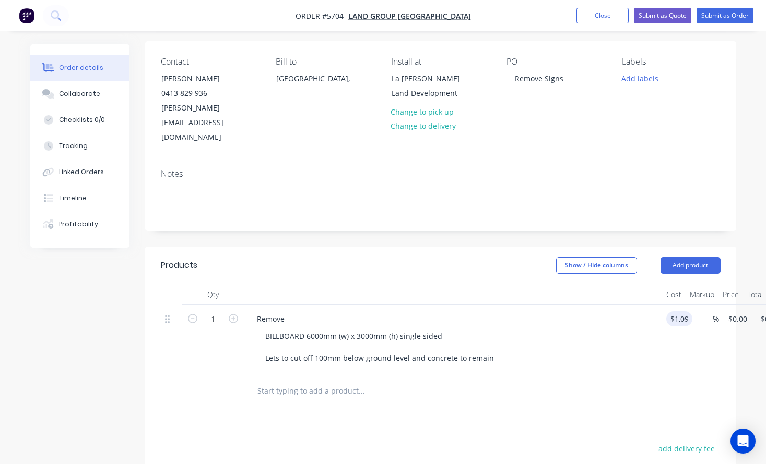
type input "$1,090.00"
click at [564, 381] on div at bounding box center [431, 391] width 367 height 21
click at [232, 314] on icon "button" at bounding box center [233, 318] width 9 height 9
type input "2"
type input "$2,180.00"
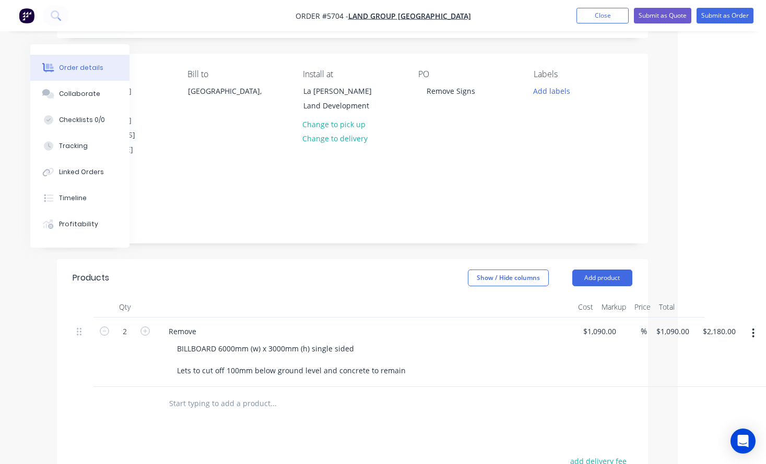
scroll to position [61, 88]
click at [754, 330] on icon "button" at bounding box center [753, 334] width 2 height 9
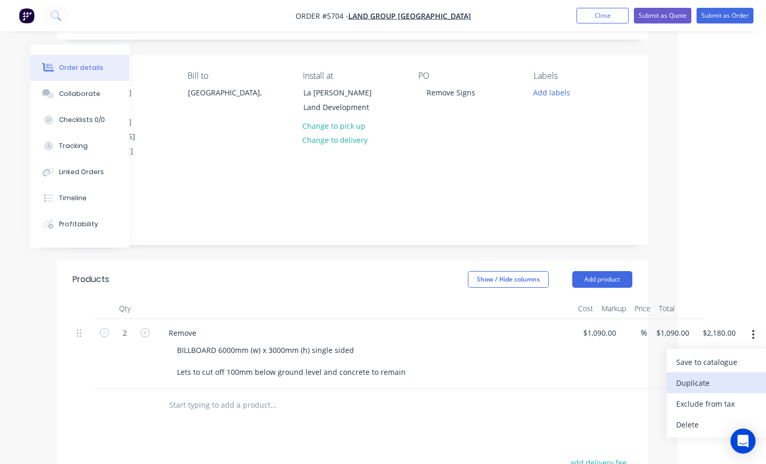
click at [721, 376] on div "Duplicate" at bounding box center [716, 383] width 80 height 15
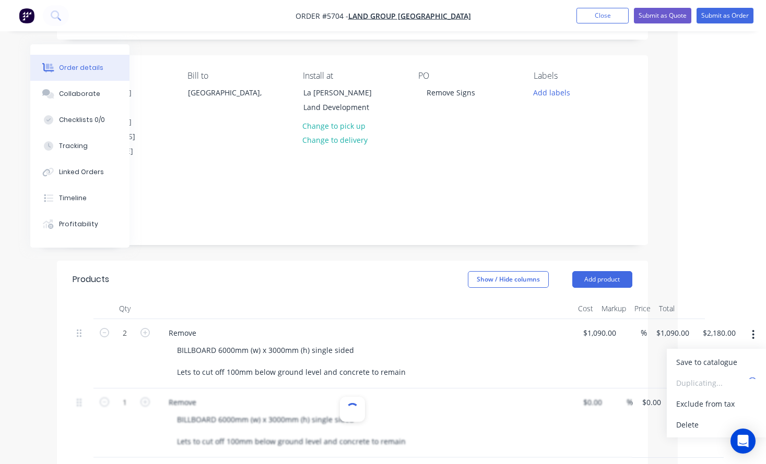
type input "$1,090.00"
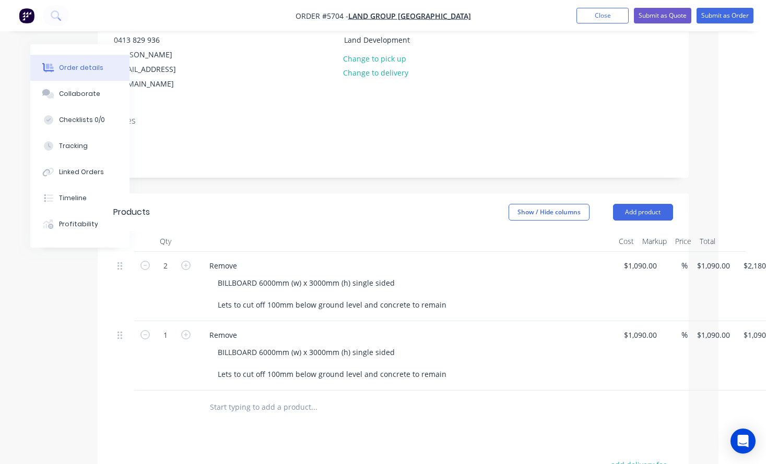
scroll to position [153, 45]
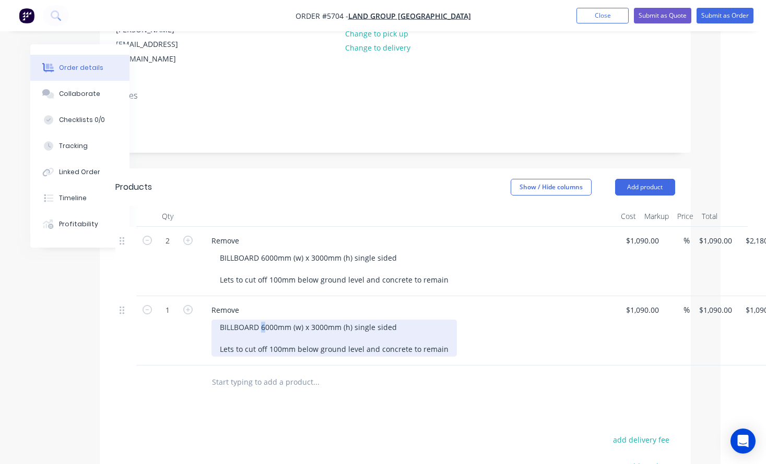
click at [266, 320] on div "BILLBOARD 6000mm (w) x 3000mm (h) single sided Lets to cut off 100mm below grou…" at bounding box center [333, 338] width 245 height 37
click at [313, 320] on div "BILLBOARD 8000mm (w) x 3000mm (h) single sided Lets to cut off 100mm below grou…" at bounding box center [333, 338] width 245 height 37
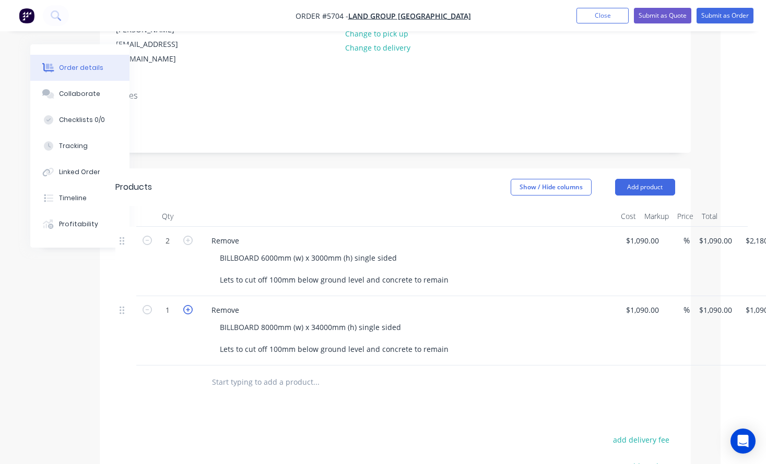
click at [189, 305] on icon "button" at bounding box center [187, 309] width 9 height 9
type input "2"
type input "$2,180.00"
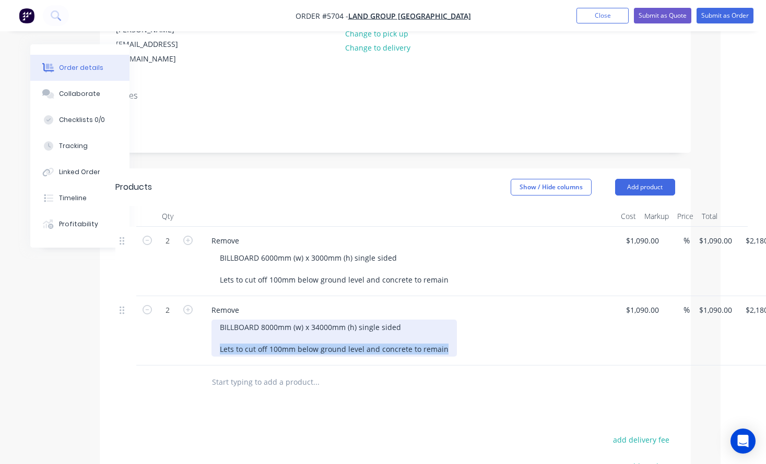
drag, startPoint x: 443, startPoint y: 319, endPoint x: 194, endPoint y: 323, distance: 249.5
click at [194, 323] on div "2 Remove BILLBOARD 8000mm (w) x 34000mm (h) single sided Lets to cut off 100mm …" at bounding box center [394, 330] width 559 height 69
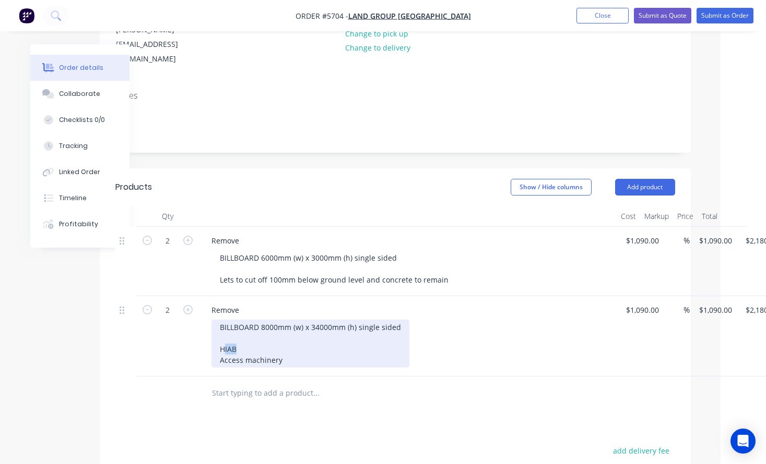
drag, startPoint x: 239, startPoint y: 318, endPoint x: 225, endPoint y: 318, distance: 14.1
click at [225, 320] on div "BILLBOARD 8000mm (w) x 34000mm (h) single sided HIAB Access machinery" at bounding box center [310, 344] width 198 height 48
click at [289, 331] on div "BILLBOARD 8000mm (w) x 34000mm (h) single sided Hiab Access machinery" at bounding box center [310, 344] width 198 height 48
click at [313, 320] on div "BILLBOARD 8000mm (w) x 34000mm (h) single sided Hiab Access machinery" at bounding box center [310, 344] width 198 height 48
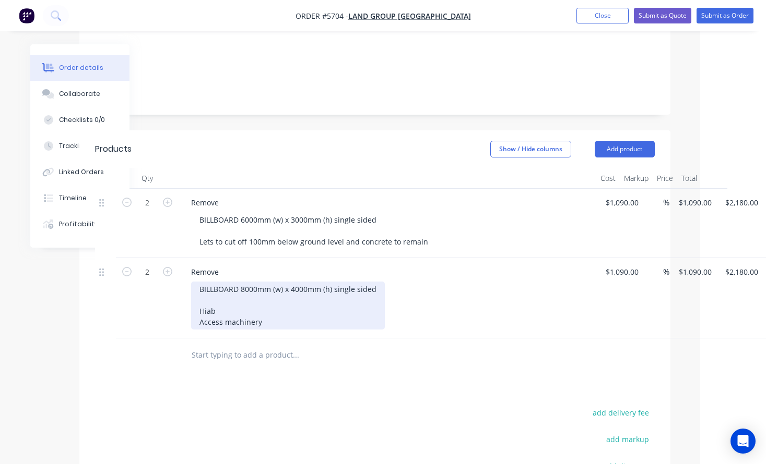
scroll to position [191, 65]
click at [265, 290] on div "BILLBOARD 8000mm (w) x 4000mm (h) single sided Hiab Access machinery" at bounding box center [289, 306] width 194 height 48
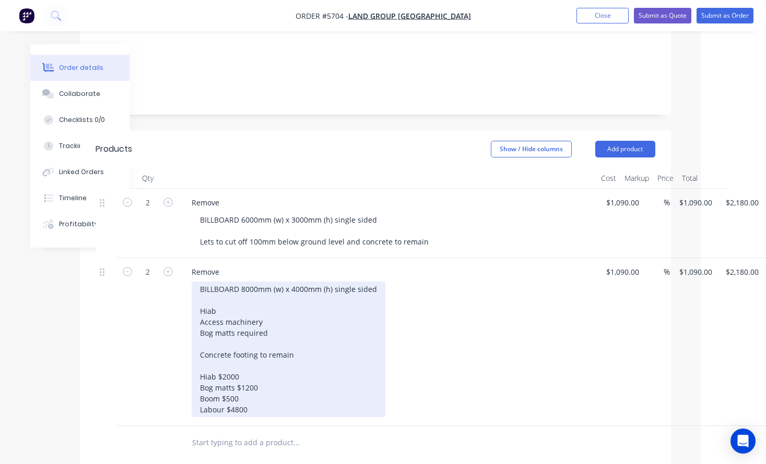
click at [284, 376] on div "BILLBOARD 8000mm (w) x 4000mm (h) single sided Hiab Access machinery Bog matts …" at bounding box center [289, 350] width 194 height 136
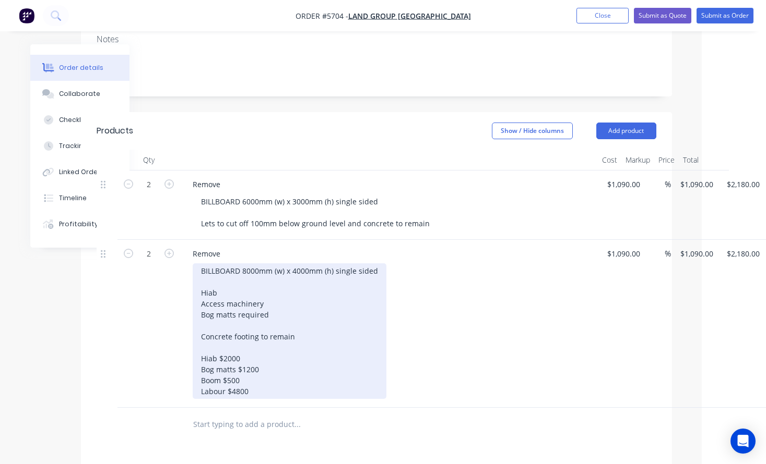
scroll to position [208, 63]
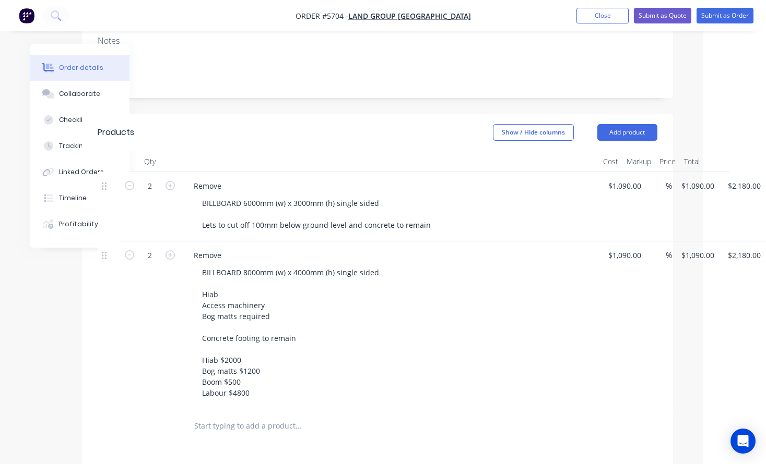
click at [251, 416] on input "text" at bounding box center [298, 426] width 209 height 21
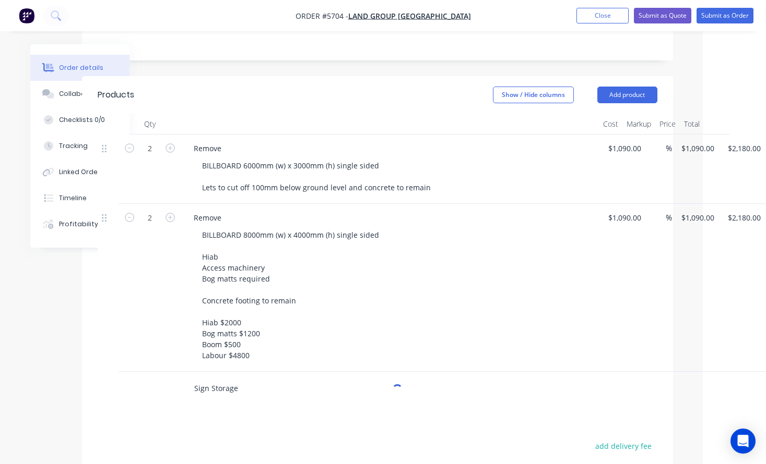
scroll to position [249, 63]
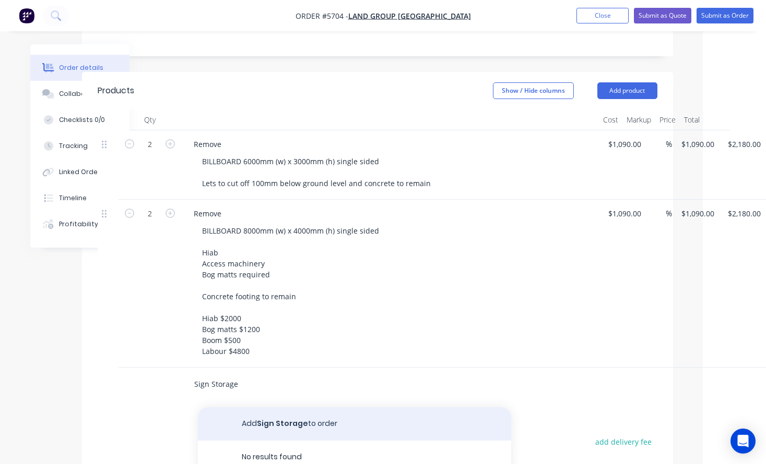
type input "Sign Storage"
click at [289, 408] on button "Add Sign Storage to order" at bounding box center [354, 424] width 313 height 33
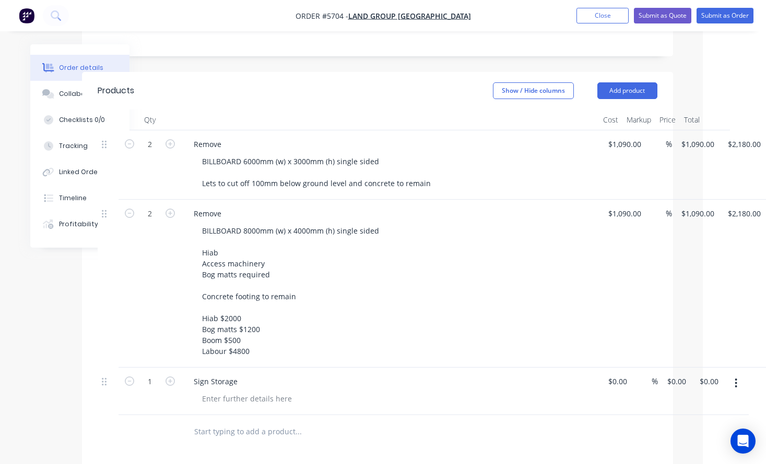
click at [219, 379] on div "Sign Storage" at bounding box center [390, 391] width 418 height 47
click at [217, 391] on div at bounding box center [247, 398] width 106 height 15
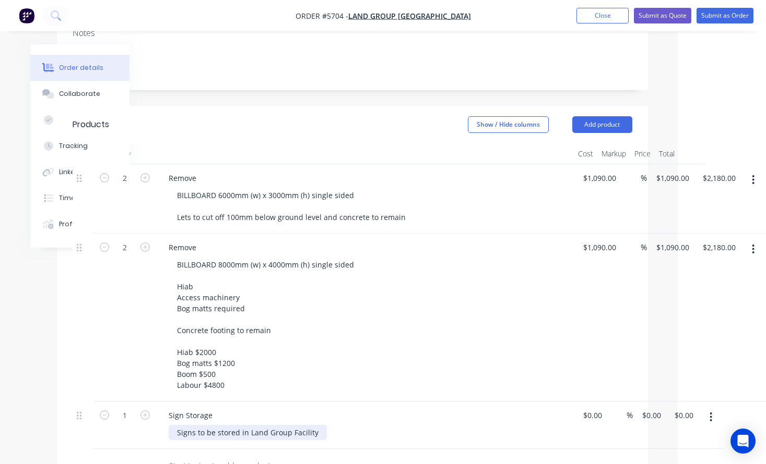
scroll to position [210, 88]
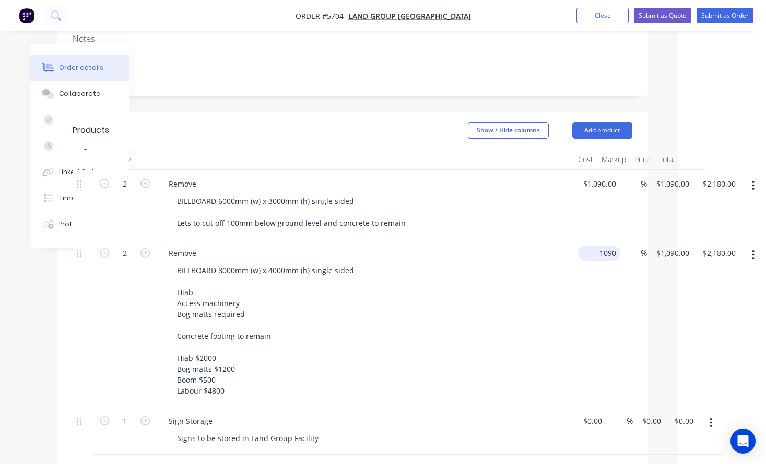
click at [599, 246] on input "1090" at bounding box center [601, 253] width 38 height 15
type input "$3,675.00"
type input "$7,350.00"
click at [498, 278] on div "BILLBOARD 8000mm (w) x 4000mm (h) single sided Hiab Access machinery Bog matts …" at bounding box center [369, 331] width 401 height 136
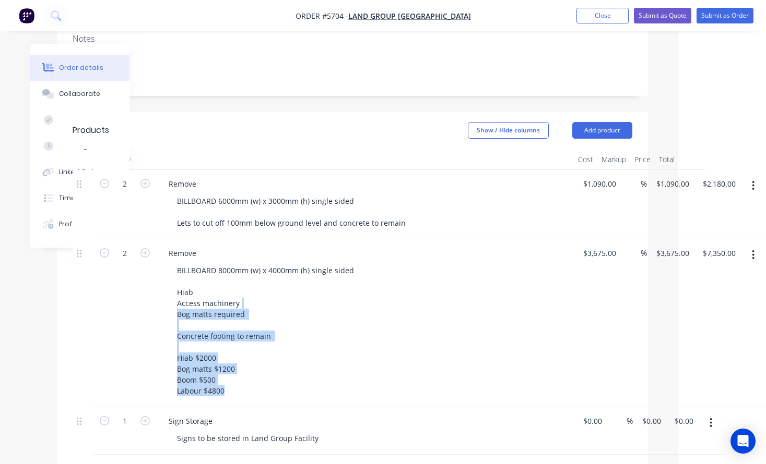
click at [498, 278] on div "BILLBOARD 8000mm (w) x 4000mm (h) single sided Hiab Access machinery Bog matts …" at bounding box center [369, 331] width 401 height 136
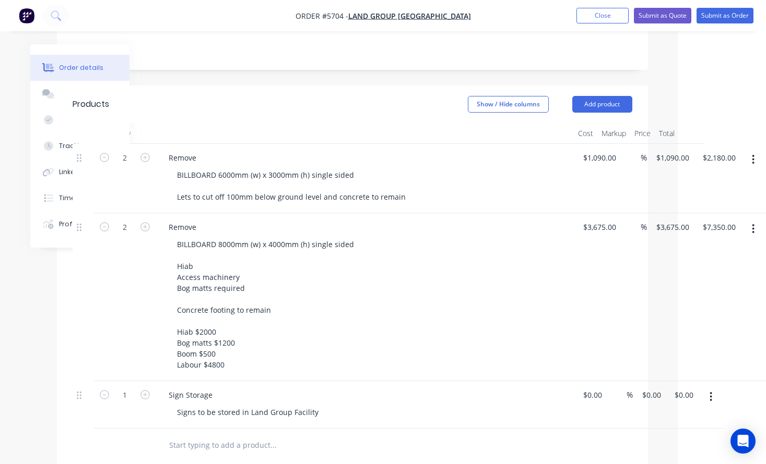
scroll to position [252, 88]
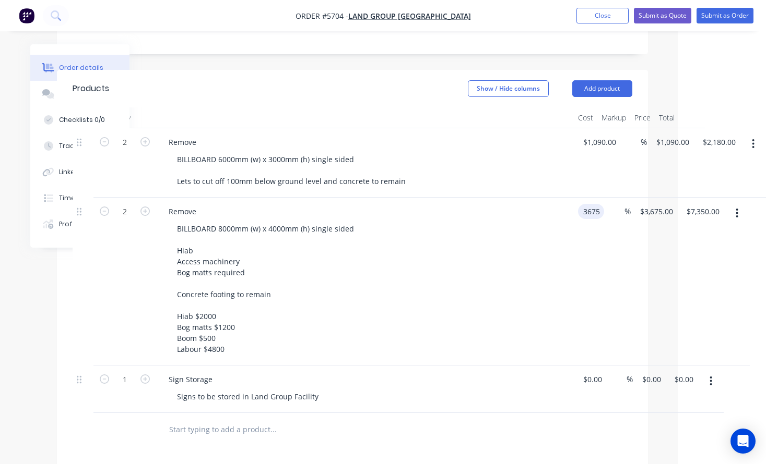
click at [602, 204] on input "3675" at bounding box center [593, 211] width 22 height 15
type input "$3,175.00"
type input "$6,350.00"
click at [472, 289] on div "BILLBOARD 8000mm (w) x 4000mm (h) single sided Hiab Access machinery Bog matts …" at bounding box center [369, 289] width 401 height 136
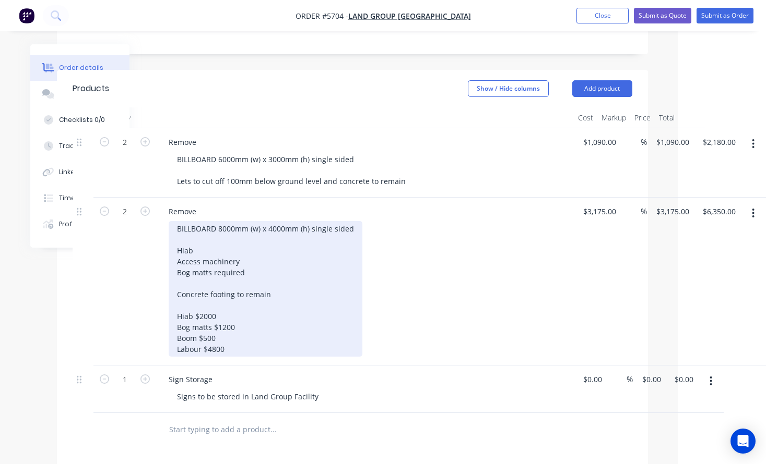
click at [492, 269] on div "BILLBOARD 8000mm (w) x 4000mm (h) single sided Hiab Access machinery Bog matts …" at bounding box center [369, 289] width 401 height 136
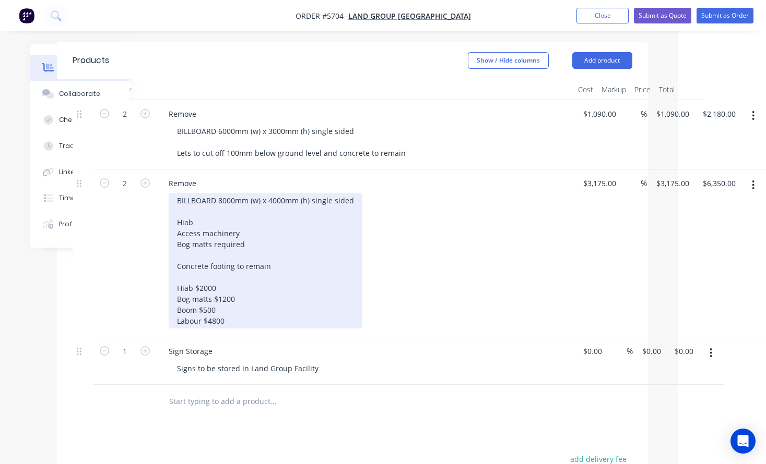
scroll to position [297, 87]
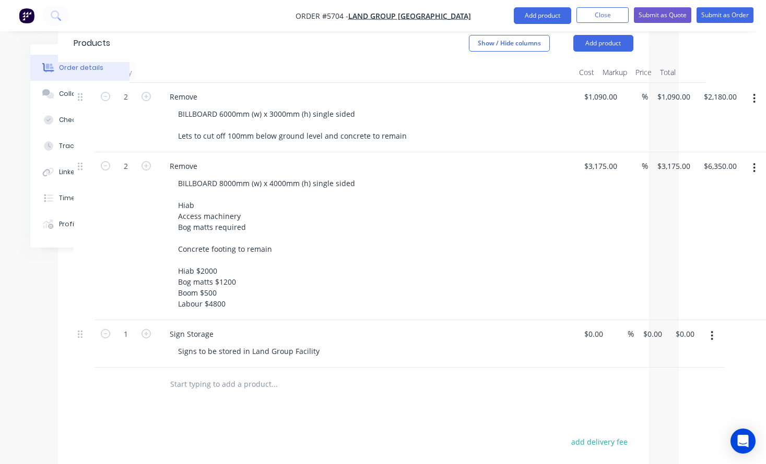
click at [492, 269] on div "BILLBOARD 8000mm (w) x 4000mm (h) single sided Hiab Access machinery Bog matts …" at bounding box center [370, 244] width 401 height 136
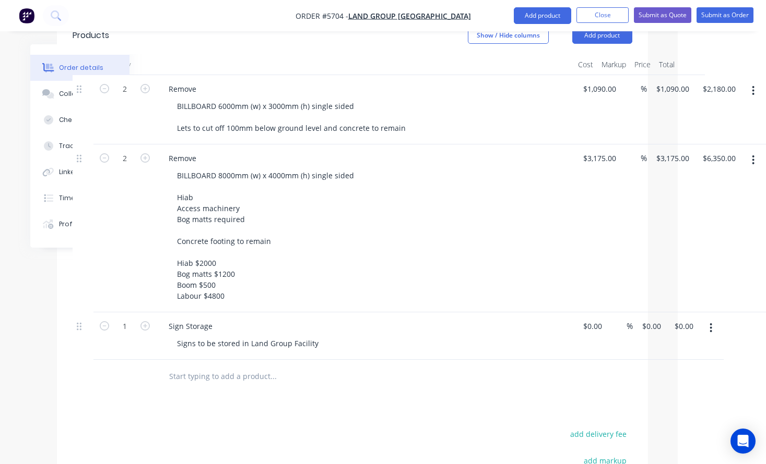
scroll to position [306, 87]
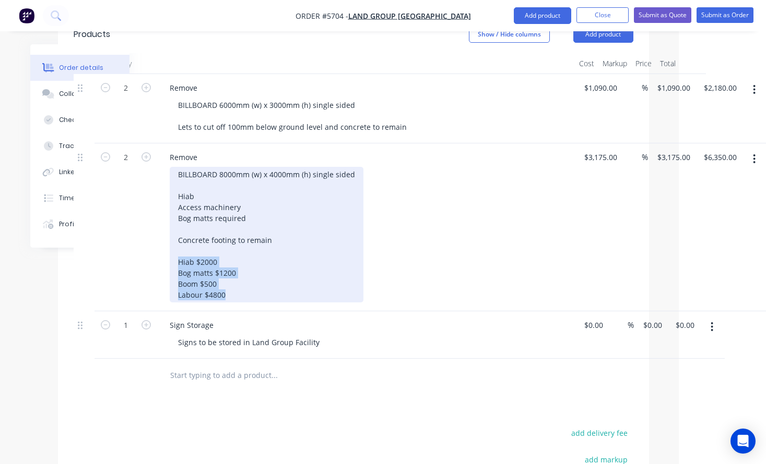
drag, startPoint x: 232, startPoint y: 266, endPoint x: 160, endPoint y: 231, distance: 80.1
click at [160, 231] on div "Remove BILLBOARD 8000mm (w) x 4000mm (h) single sided Hiab Access machinery Bog…" at bounding box center [366, 228] width 418 height 168
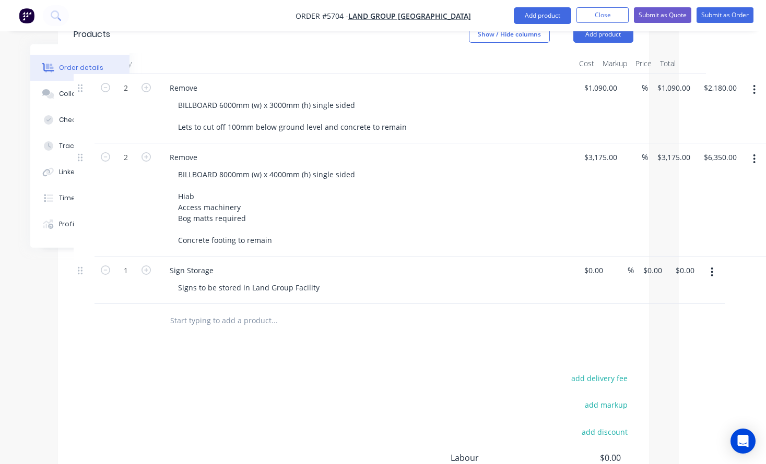
click at [432, 167] on div "BILLBOARD 8000mm (w) x 4000mm (h) single sided Hiab Access machinery Bog matts …" at bounding box center [370, 207] width 401 height 81
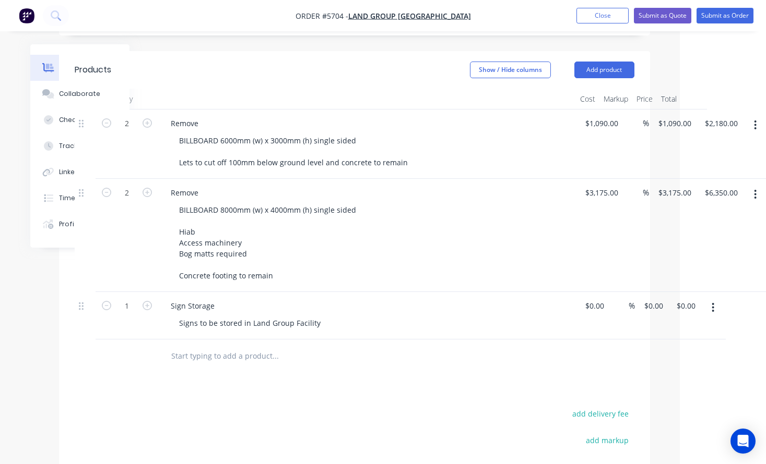
scroll to position [270, 86]
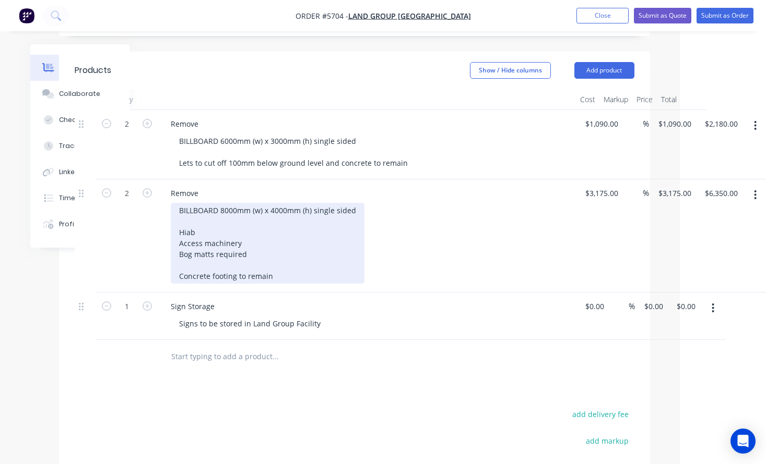
click at [256, 228] on div "BILLBOARD 8000mm (w) x 4000mm (h) single sided Hiab Access machinery Bog matts …" at bounding box center [268, 243] width 194 height 81
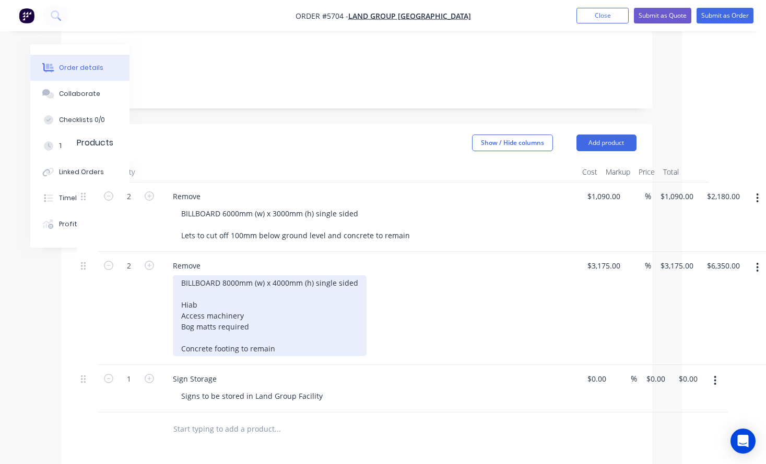
scroll to position [204, 84]
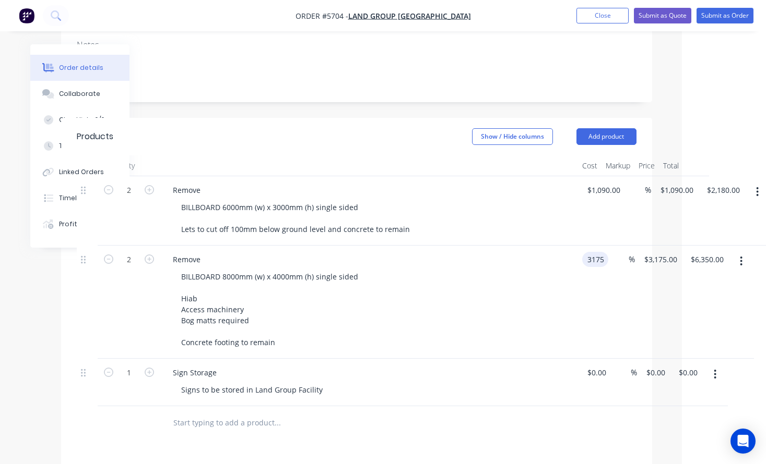
click at [601, 252] on input "3175" at bounding box center [597, 259] width 22 height 15
type input "$3,175.00"
click at [528, 276] on div "BILLBOARD 8000mm (w) x 4000mm (h) single sided Hiab Access machinery Bog matts …" at bounding box center [373, 309] width 401 height 81
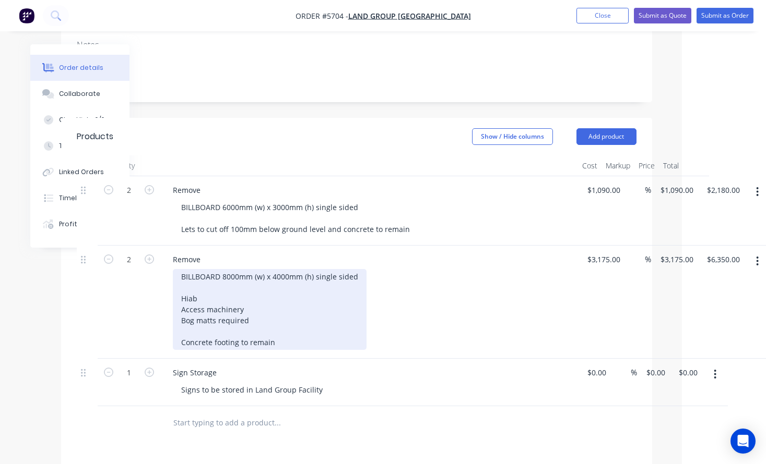
click at [518, 269] on div "BILLBOARD 8000mm (w) x 4000mm (h) single sided Hiab Access machinery Bog matts …" at bounding box center [373, 309] width 401 height 81
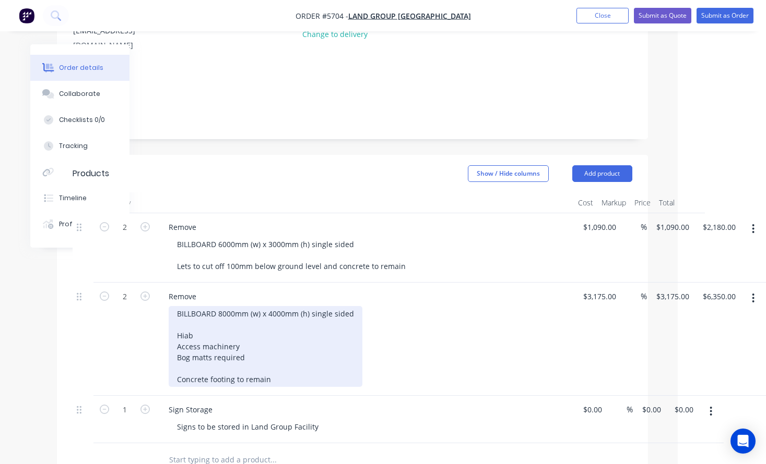
scroll to position [164, 88]
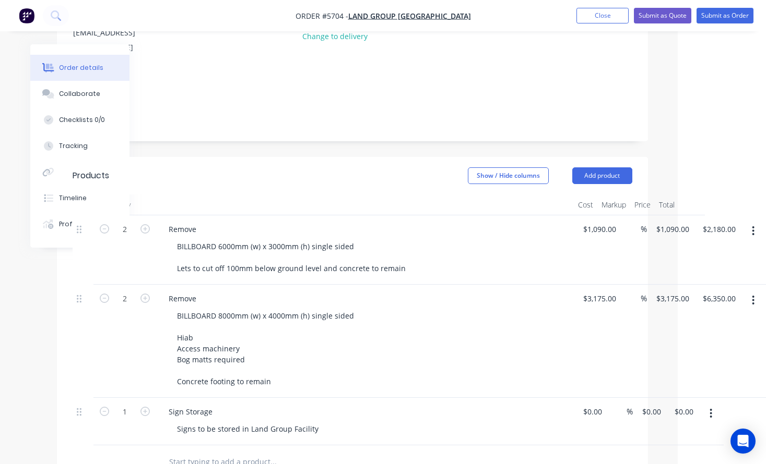
click at [433, 239] on div "BILLBOARD 6000mm (w) x 3000mm (h) single sided Lets to cut off 100mm below grou…" at bounding box center [369, 257] width 401 height 37
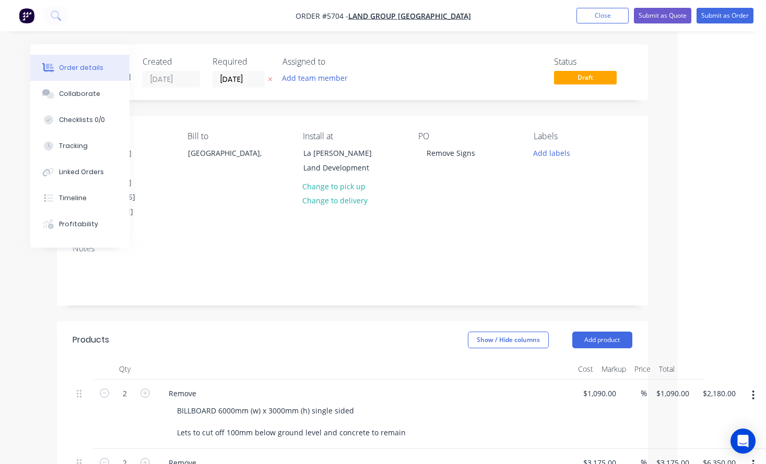
scroll to position [0, 88]
click at [669, 18] on button "Submit as Quote" at bounding box center [662, 16] width 57 height 16
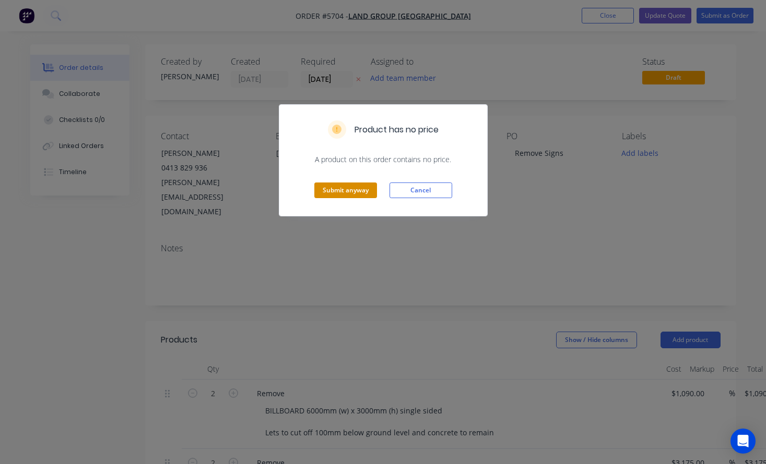
click at [362, 190] on button "Submit anyway" at bounding box center [345, 191] width 63 height 16
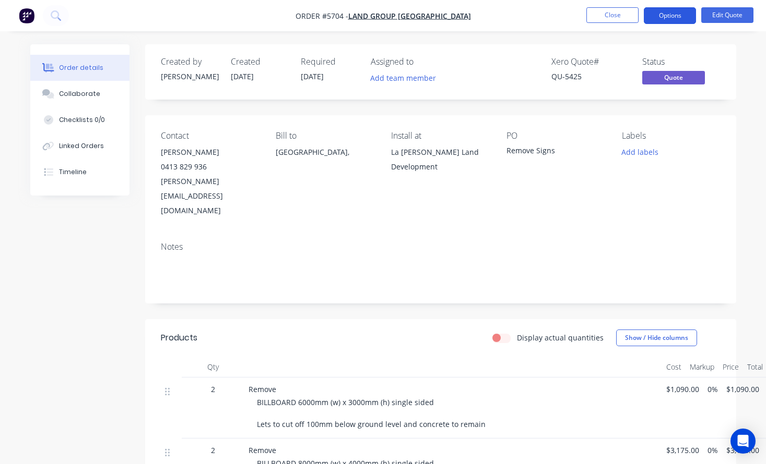
click at [676, 15] on button "Options" at bounding box center [669, 15] width 52 height 17
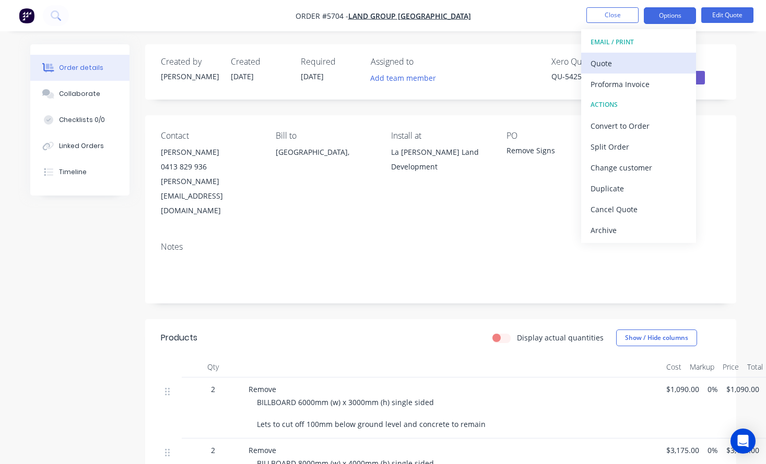
click at [657, 69] on div "Quote" at bounding box center [638, 63] width 96 height 15
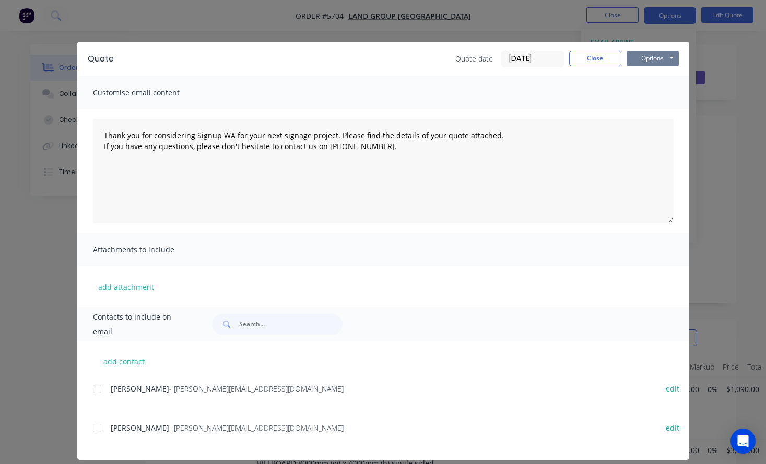
click at [652, 56] on button "Options" at bounding box center [652, 59] width 52 height 16
click at [654, 96] on button "Print" at bounding box center [659, 94] width 67 height 17
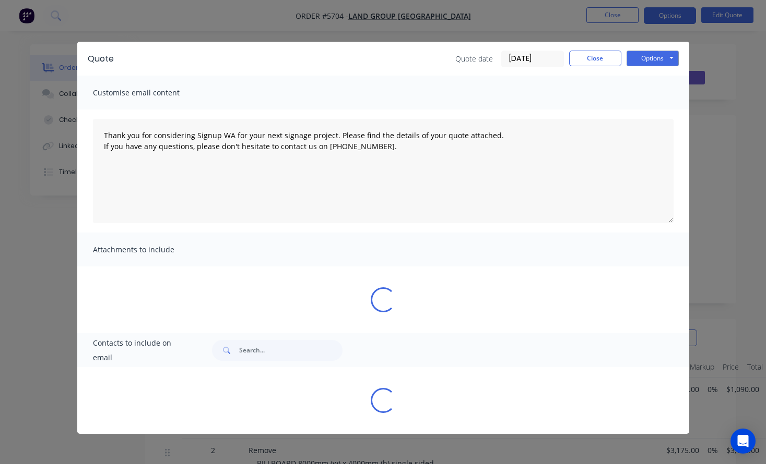
type textarea "Thank you for considering Signup WA for your next signage project. Please find …"
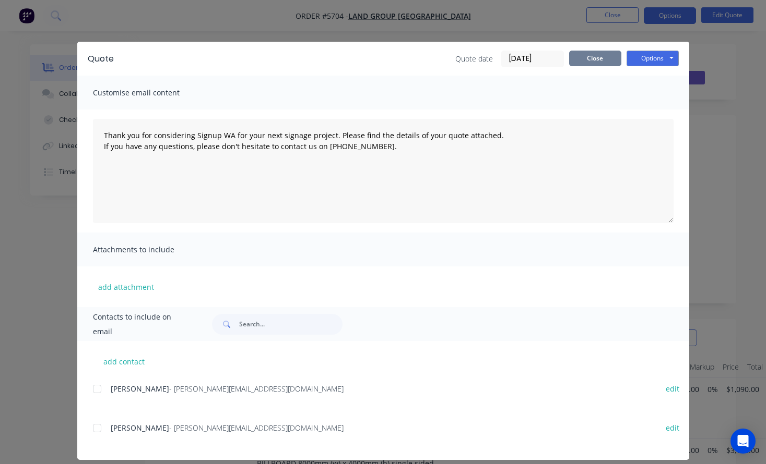
click at [599, 59] on button "Close" at bounding box center [595, 59] width 52 height 16
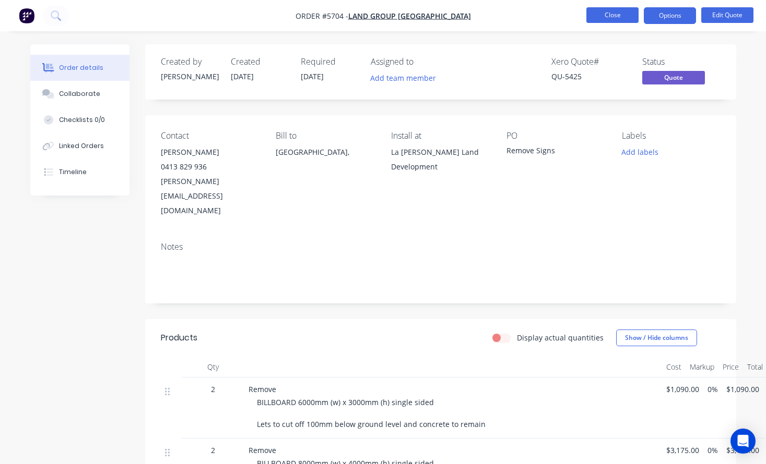
click at [603, 16] on button "Close" at bounding box center [612, 15] width 52 height 16
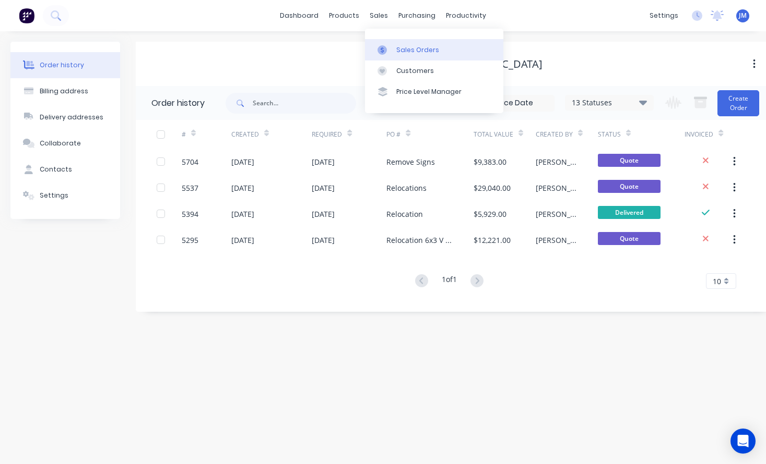
click at [406, 50] on div "Sales Orders" at bounding box center [417, 49] width 43 height 9
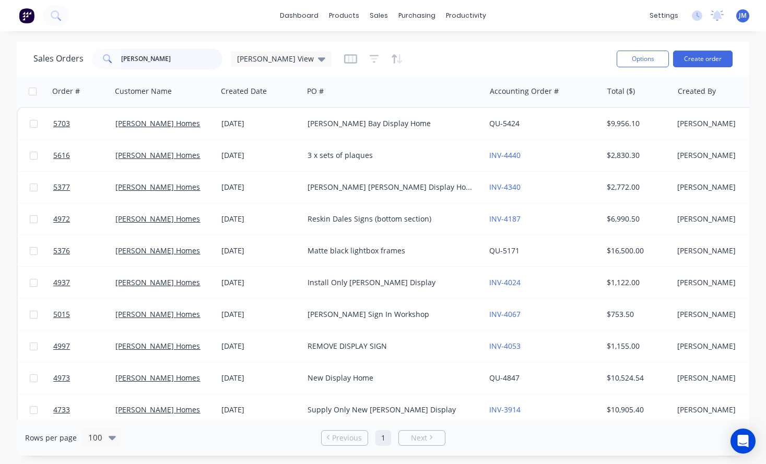
click at [189, 66] on input "[PERSON_NAME]" at bounding box center [172, 59] width 102 height 21
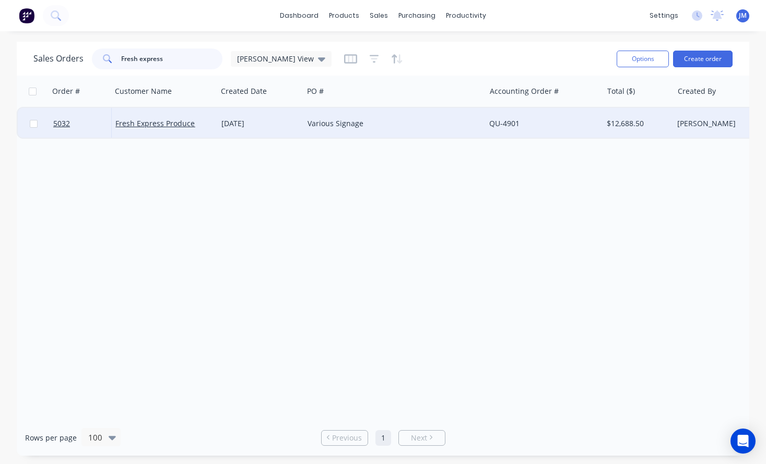
type input "Fresh express"
click at [199, 128] on div "Fresh Express Produce" at bounding box center [161, 123] width 92 height 10
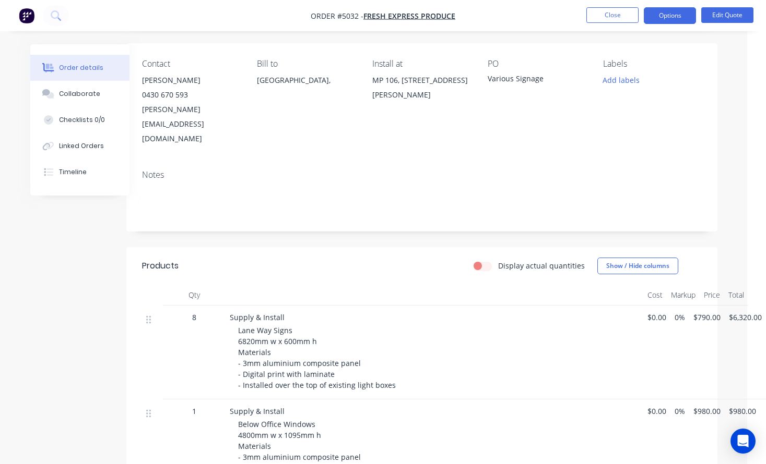
scroll to position [72, 18]
click at [663, 20] on button "Options" at bounding box center [669, 15] width 52 height 17
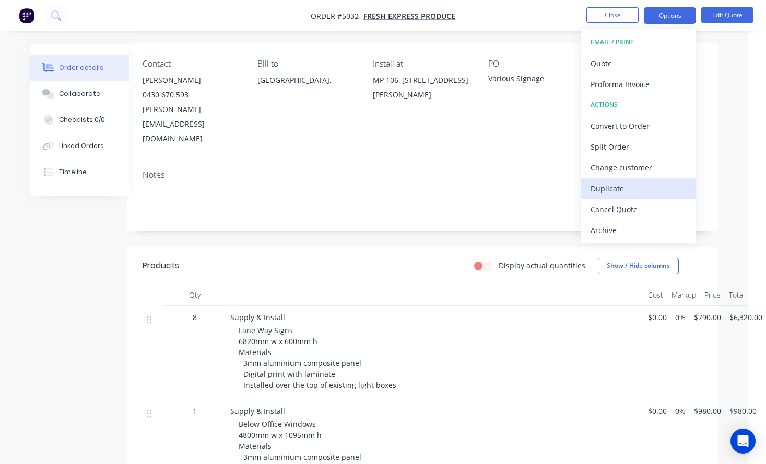
click at [646, 186] on div "Duplicate" at bounding box center [638, 188] width 96 height 15
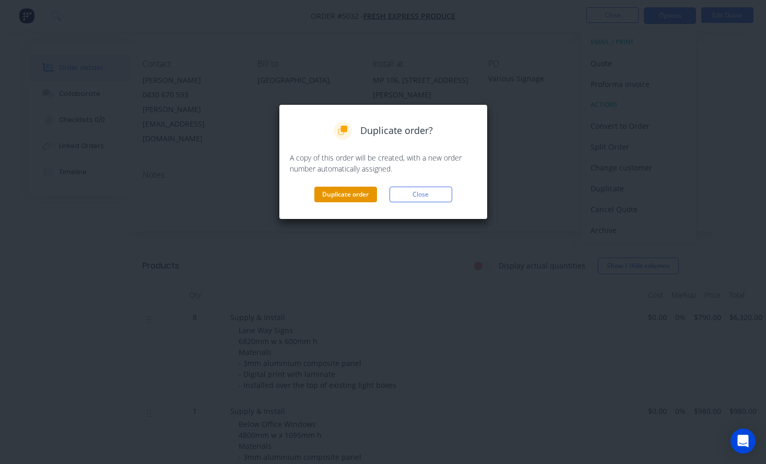
click at [355, 192] on button "Duplicate order" at bounding box center [345, 195] width 63 height 16
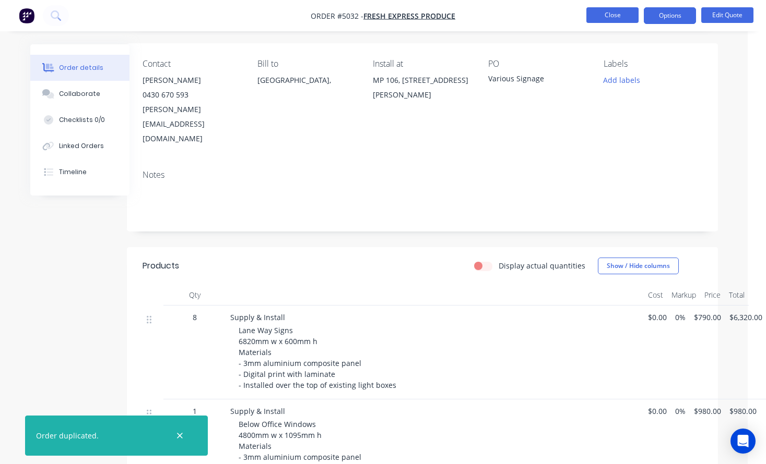
click at [613, 17] on button "Close" at bounding box center [612, 15] width 52 height 16
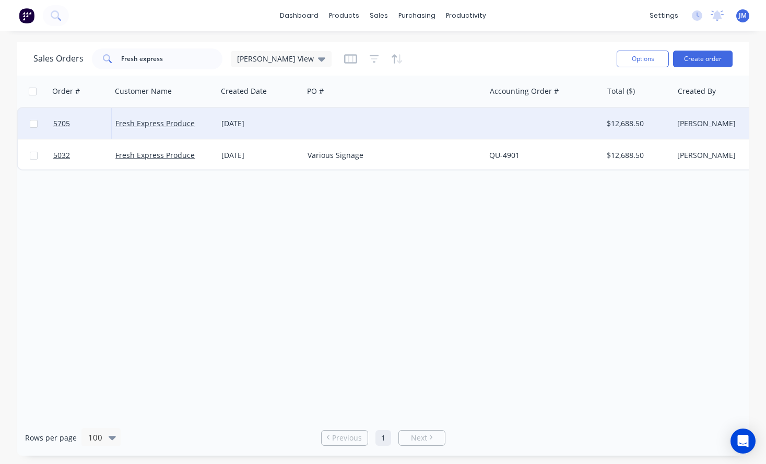
click at [386, 125] on div at bounding box center [394, 123] width 182 height 31
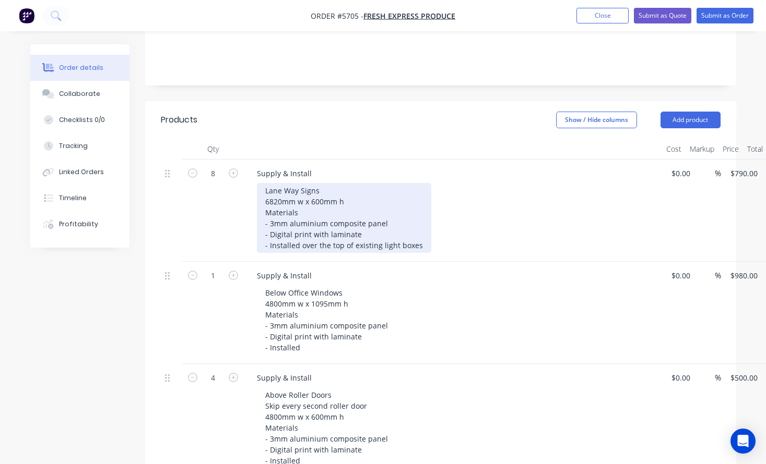
scroll to position [211, 0]
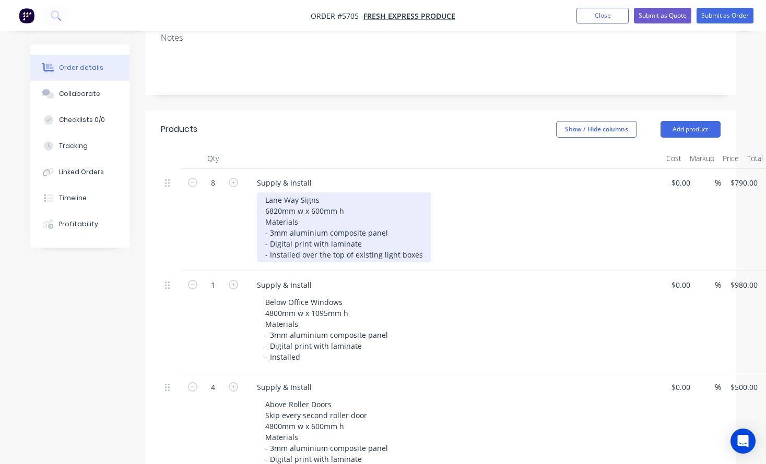
click at [355, 198] on div "Lane Way Signs 6820mm w x 600mm h Materials - 3mm aluminium composite panel - D…" at bounding box center [344, 228] width 174 height 70
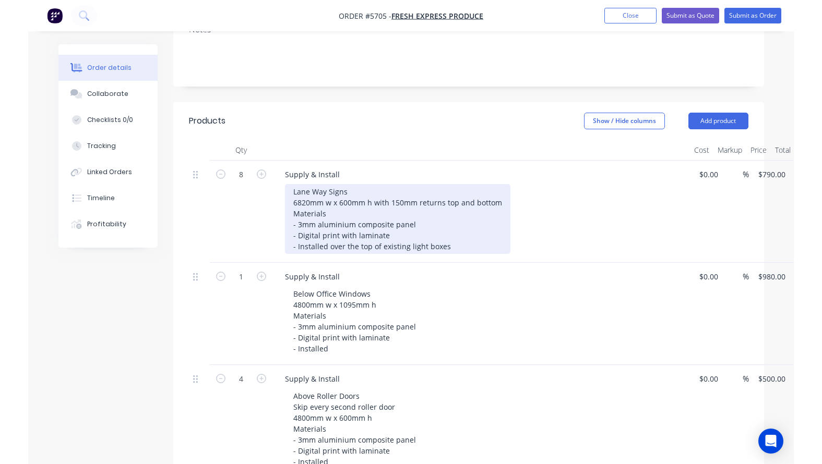
scroll to position [223, 0]
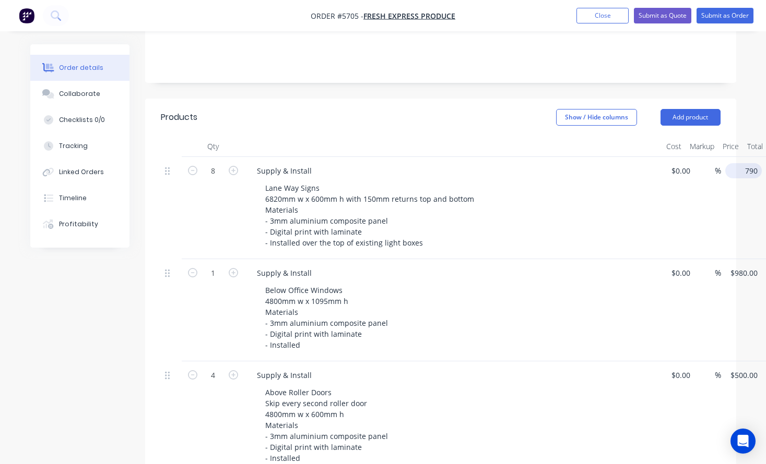
click at [736, 163] on input "790" at bounding box center [745, 170] width 32 height 15
type input "$1,185.00"
type input "$9,480.00"
click at [623, 207] on div "Lane Way Signs 6820mm w x 600mm h with 150mm returns top and bottom Materials -…" at bounding box center [457, 216] width 401 height 70
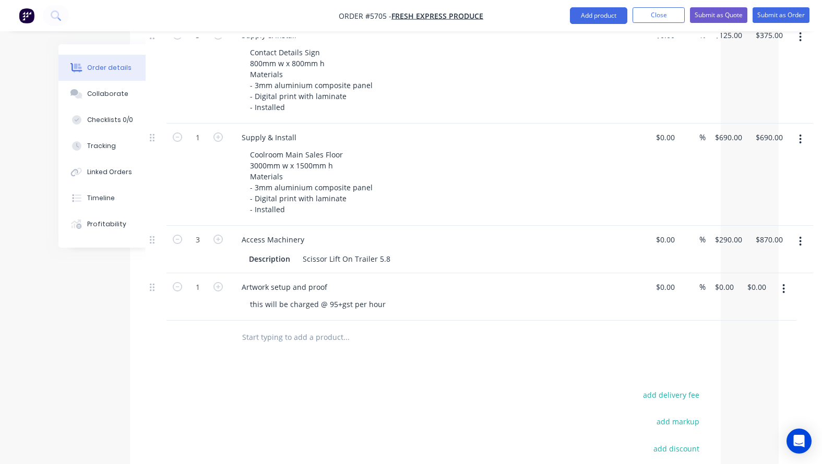
scroll to position [772, 43]
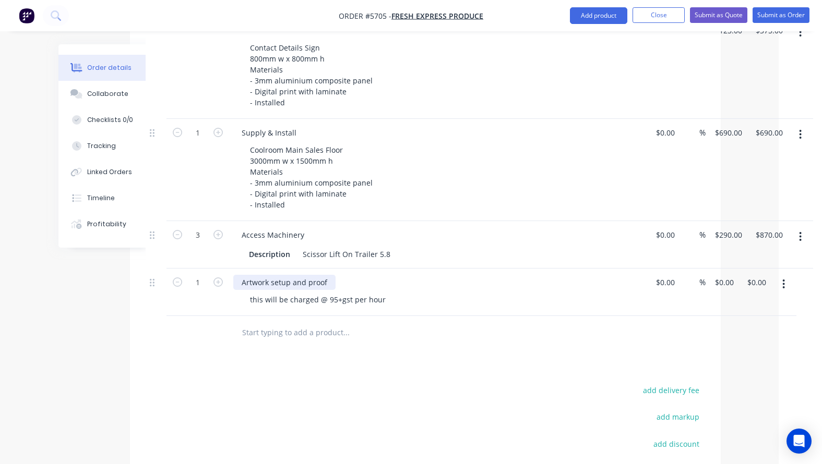
click at [309, 275] on div "Artwork setup and proof" at bounding box center [284, 282] width 102 height 15
drag, startPoint x: 300, startPoint y: 268, endPoint x: 197, endPoint y: 269, distance: 102.8
click at [197, 269] on div "1 Artwork setup and proof this will be charged @ 95+gst per hour $0.00 $0.00 % …" at bounding box center [425, 292] width 559 height 47
click at [385, 292] on div "this will be charged @ 95+gst per hour" at bounding box center [318, 299] width 152 height 15
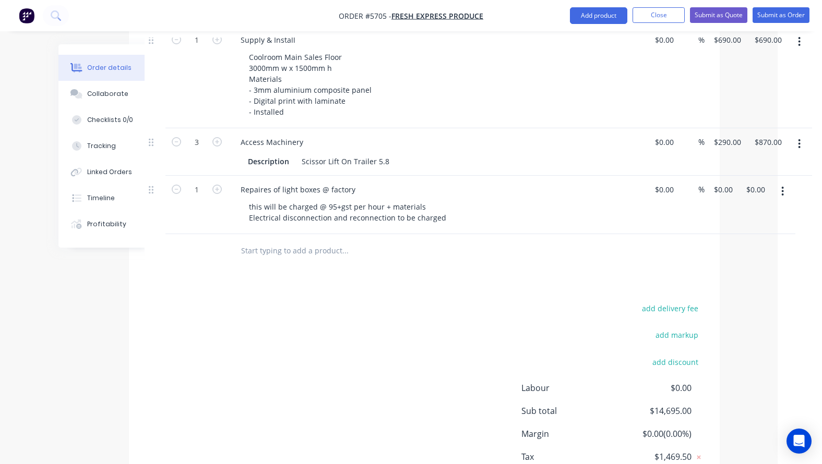
scroll to position [850, 45]
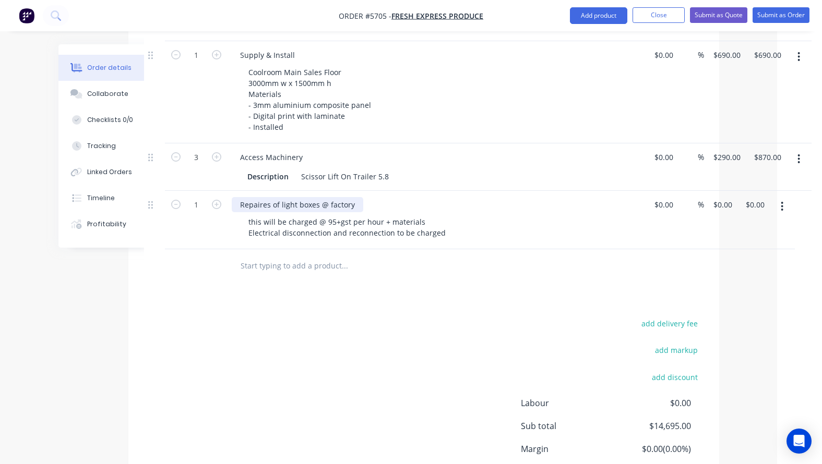
click at [316, 197] on div "Repaires of light boxes @ factory" at bounding box center [298, 204] width 132 height 15
click at [365, 261] on div at bounding box center [416, 266] width 376 height 34
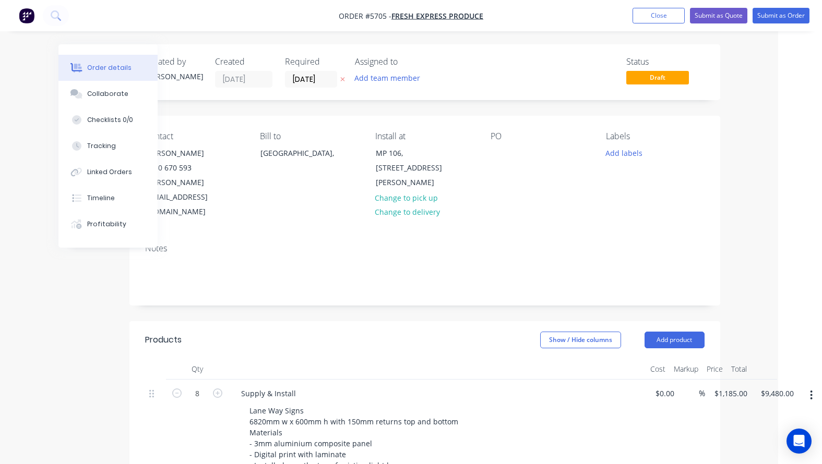
scroll to position [0, 44]
click at [498, 158] on div at bounding box center [499, 153] width 17 height 15
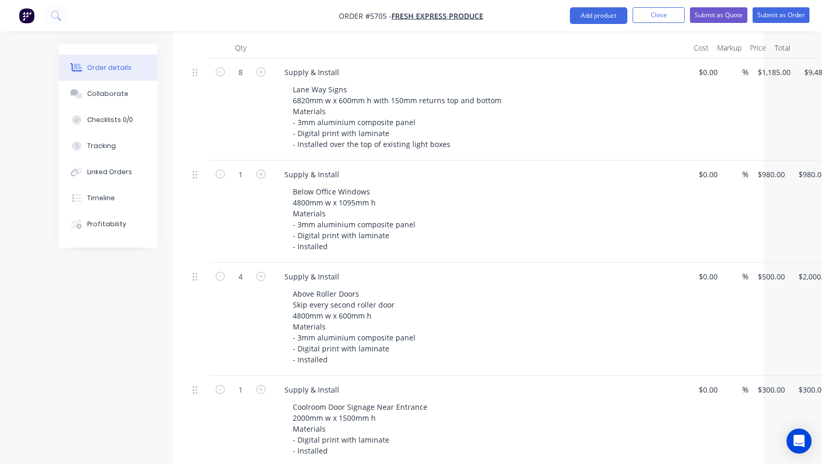
scroll to position [318, 0]
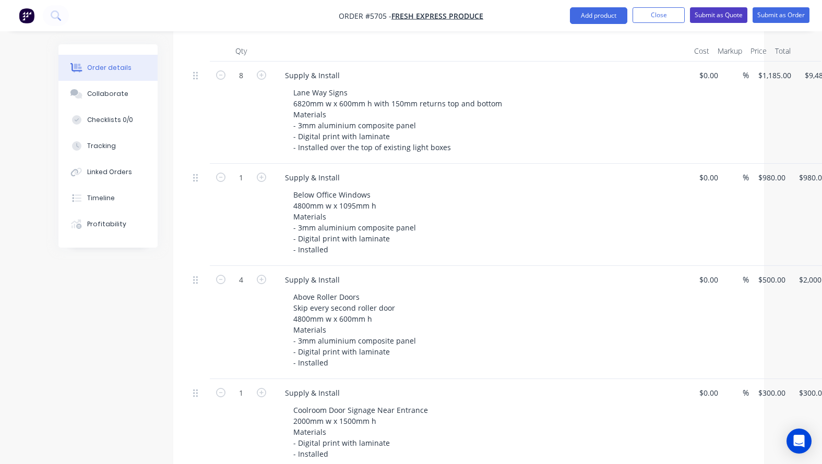
click at [721, 18] on button "Submit as Quote" at bounding box center [718, 15] width 57 height 16
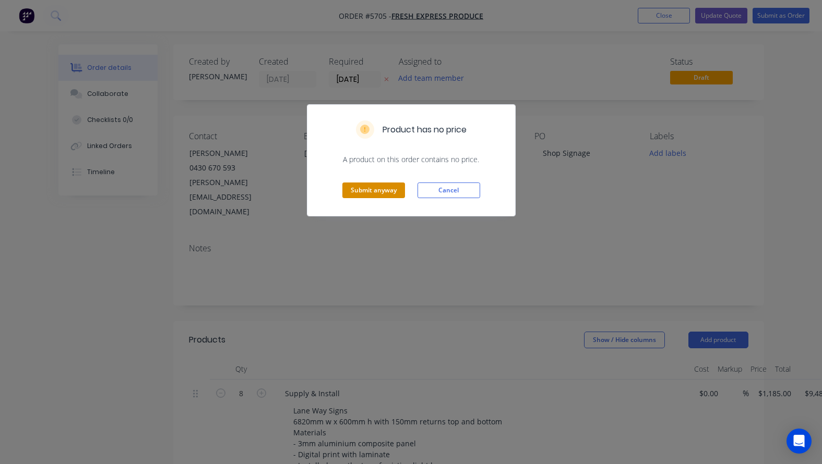
click at [383, 187] on button "Submit anyway" at bounding box center [373, 191] width 63 height 16
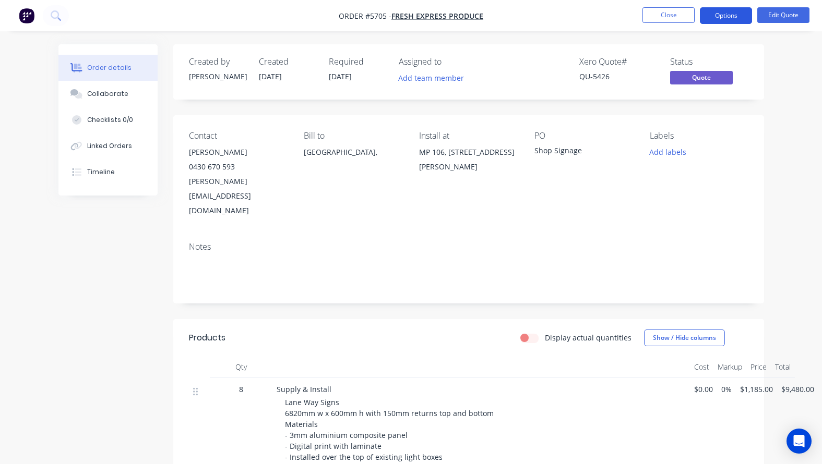
click at [719, 16] on button "Options" at bounding box center [726, 15] width 52 height 17
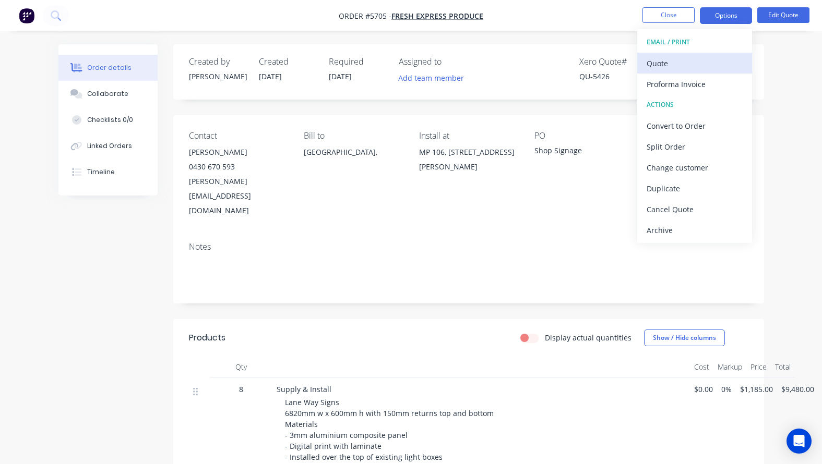
click at [702, 66] on div "Quote" at bounding box center [695, 63] width 96 height 15
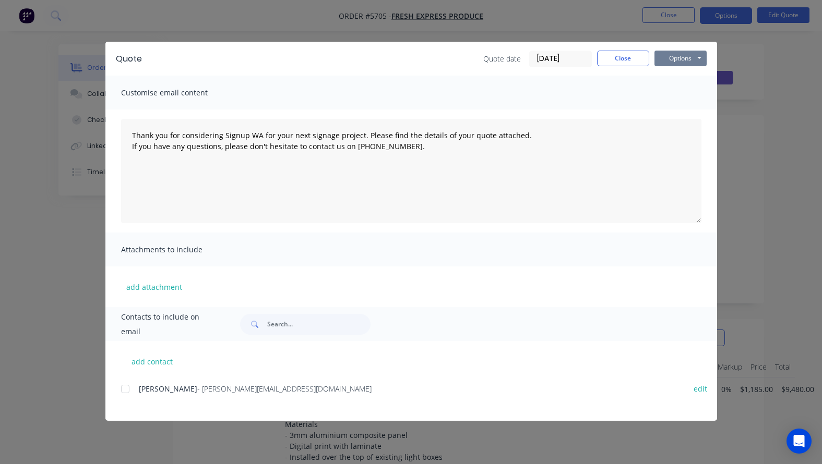
click at [681, 62] on button "Options" at bounding box center [680, 59] width 52 height 16
click at [681, 93] on button "Print" at bounding box center [687, 94] width 67 height 17
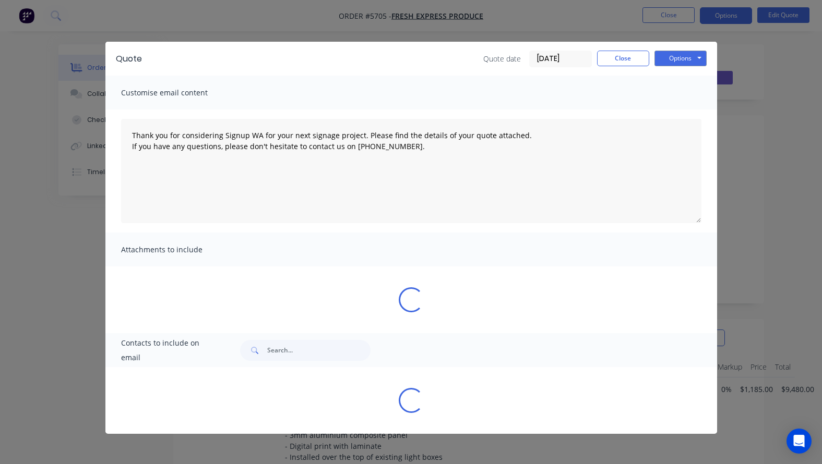
type textarea "Thank you for considering Signup WA for your next signage project. Please find …"
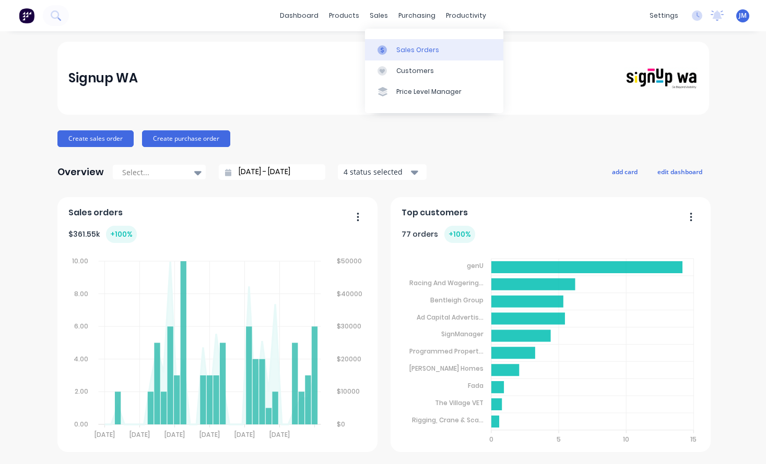
click at [410, 52] on div "Sales Orders" at bounding box center [417, 49] width 43 height 9
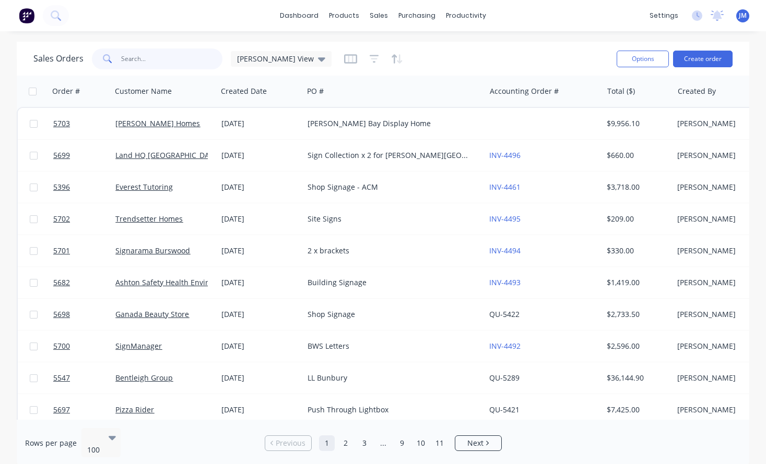
click at [151, 62] on input "text" at bounding box center [172, 59] width 102 height 21
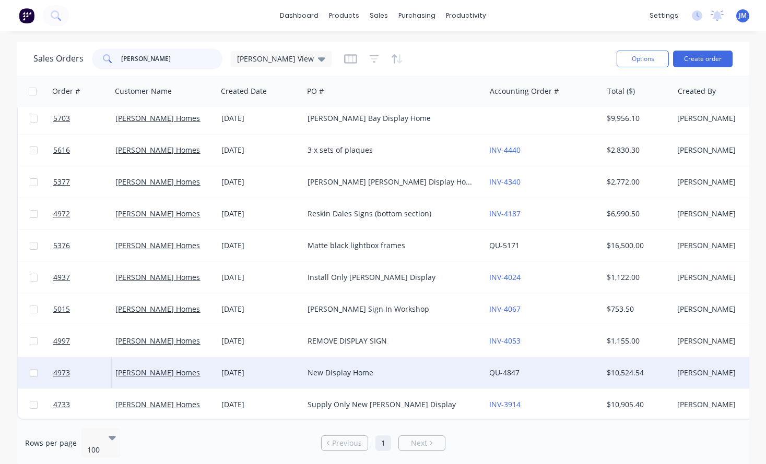
type input "Dale Alcock"
click at [353, 371] on div "New Display Home" at bounding box center [389, 373] width 165 height 10
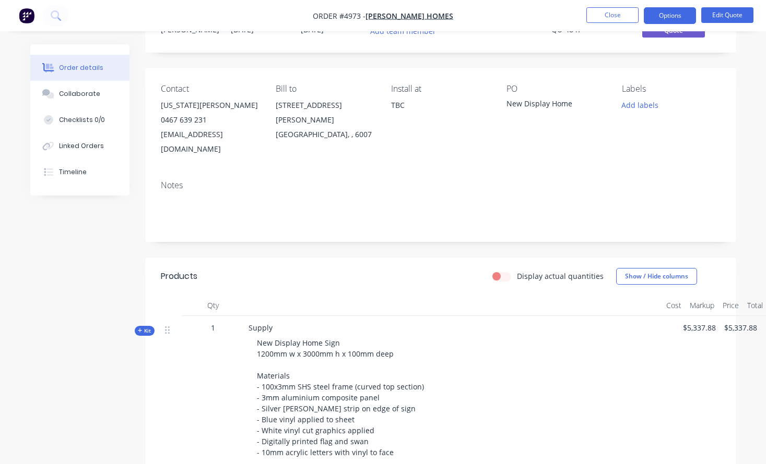
scroll to position [54, 0]
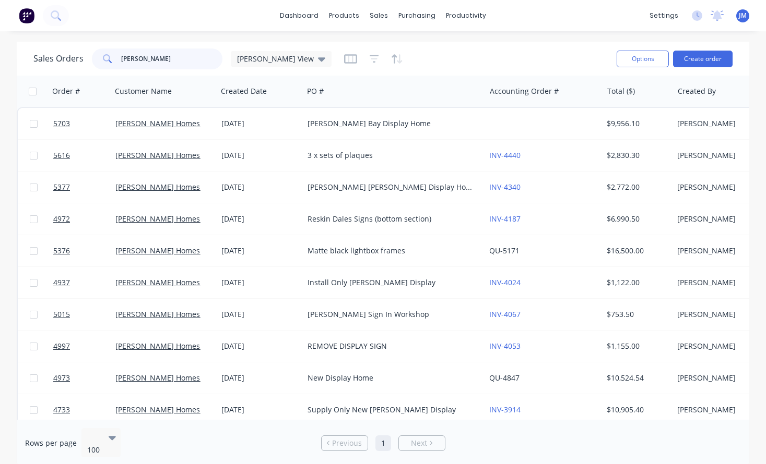
click at [178, 59] on input "Dale Alcock" at bounding box center [172, 59] width 102 height 21
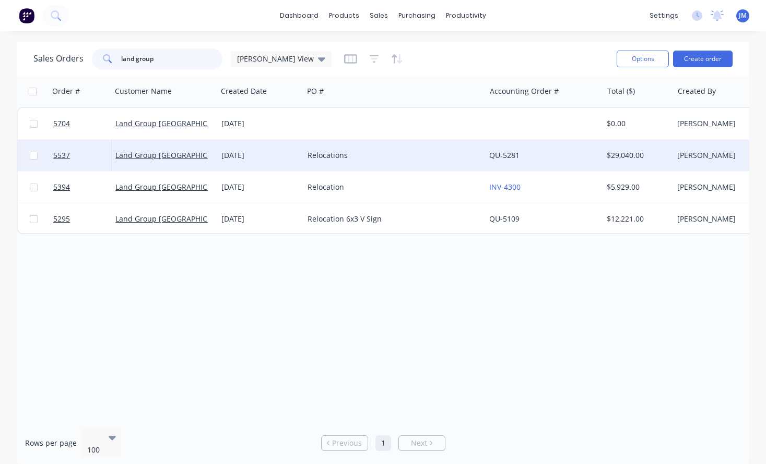
type input "land group"
click at [272, 161] on div "[DATE]" at bounding box center [260, 155] width 86 height 31
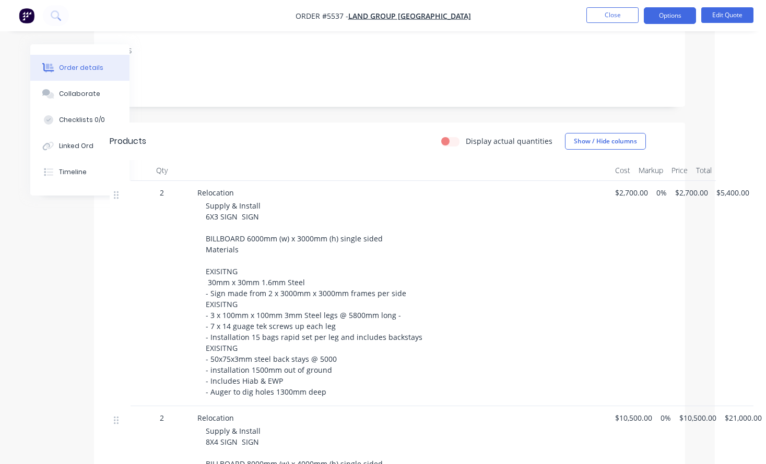
scroll to position [198, 51]
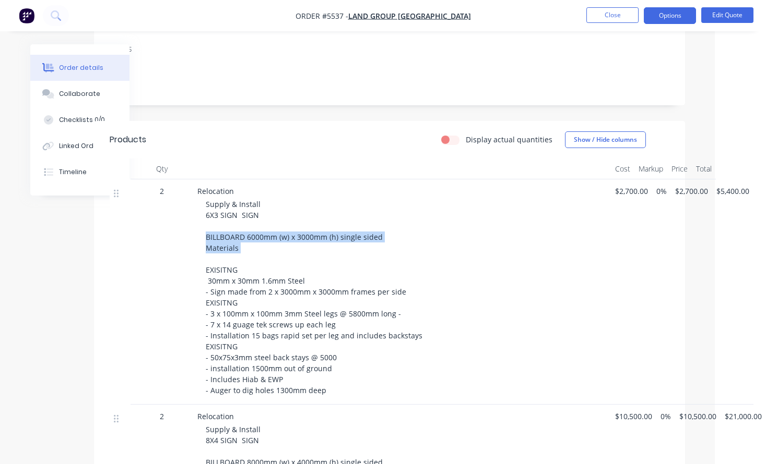
drag, startPoint x: 202, startPoint y: 203, endPoint x: 338, endPoint y: 228, distance: 138.0
click at [338, 228] on div "Relocation Supply & Install 6X3 SIGN SIGN BILLBOARD 6000mm (w) x 3000mm (h) sin…" at bounding box center [402, 292] width 418 height 225
copy span "BILLBOARD 6000mm (w) x 3000mm (h) single sided Materials"
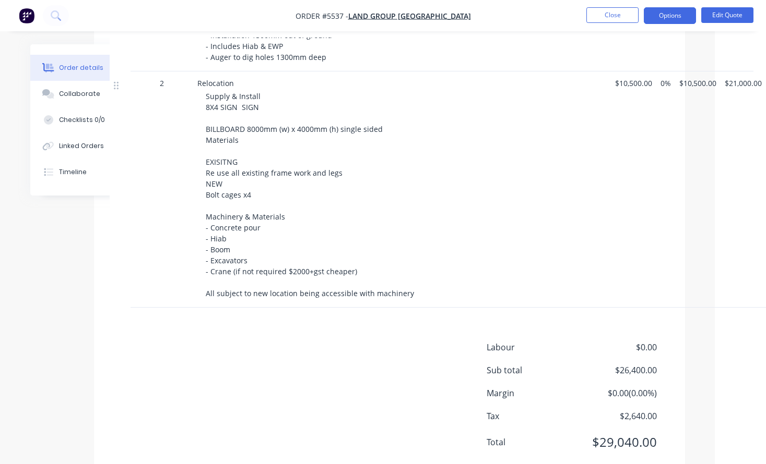
scroll to position [531, 51]
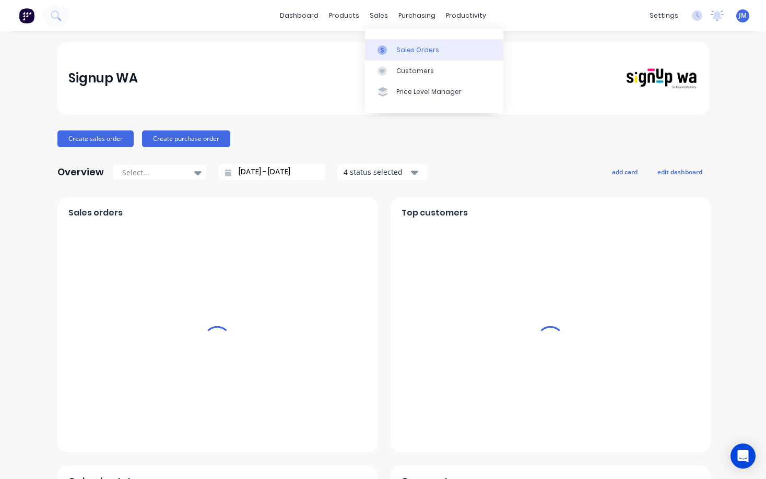
click at [409, 50] on div "Sales Orders" at bounding box center [417, 49] width 43 height 9
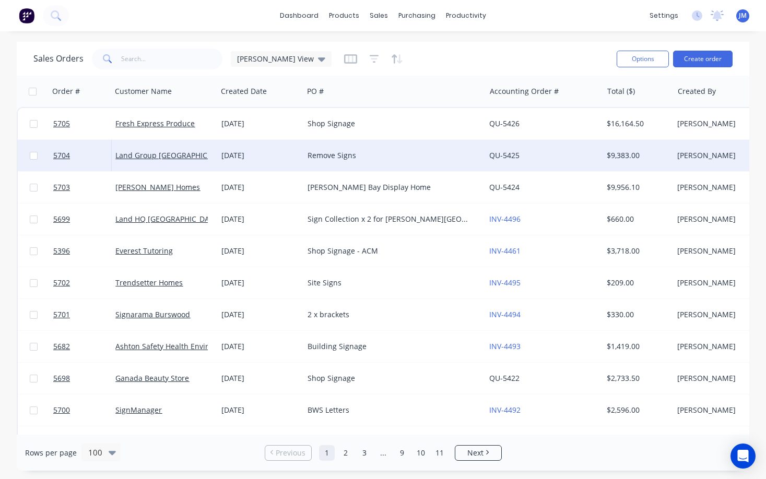
click at [321, 153] on div "Remove Signs" at bounding box center [389, 155] width 165 height 10
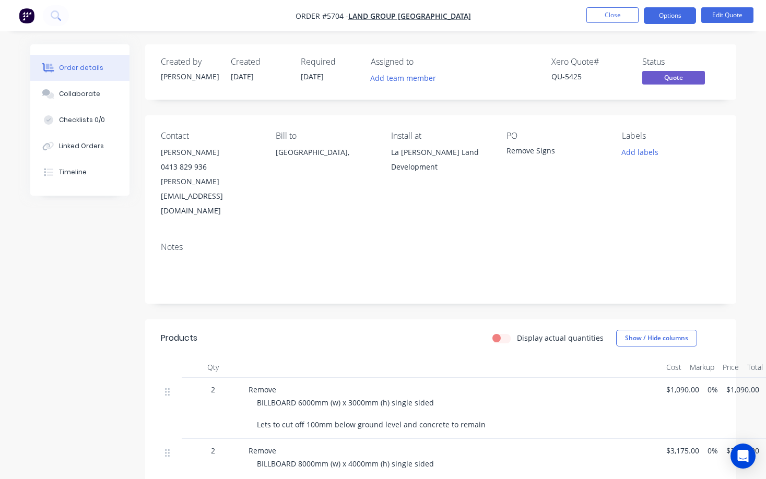
click at [734, 23] on li "Edit Quote" at bounding box center [727, 15] width 52 height 17
click at [734, 15] on button "Edit Quote" at bounding box center [727, 15] width 52 height 16
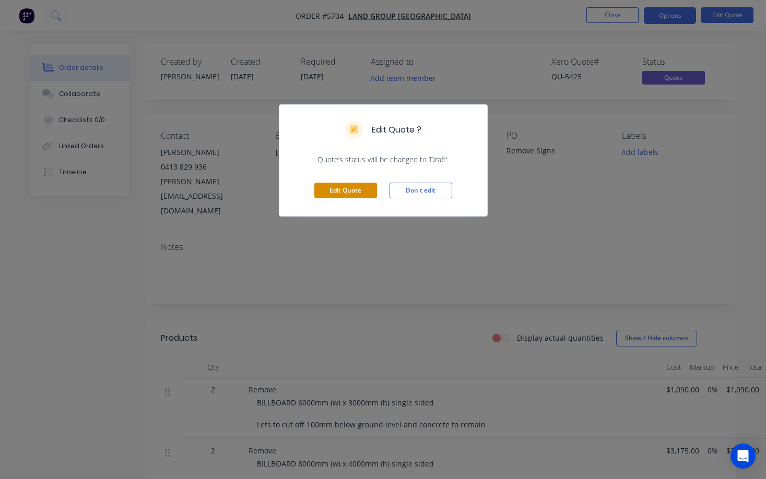
click at [361, 187] on button "Edit Quote" at bounding box center [345, 191] width 63 height 16
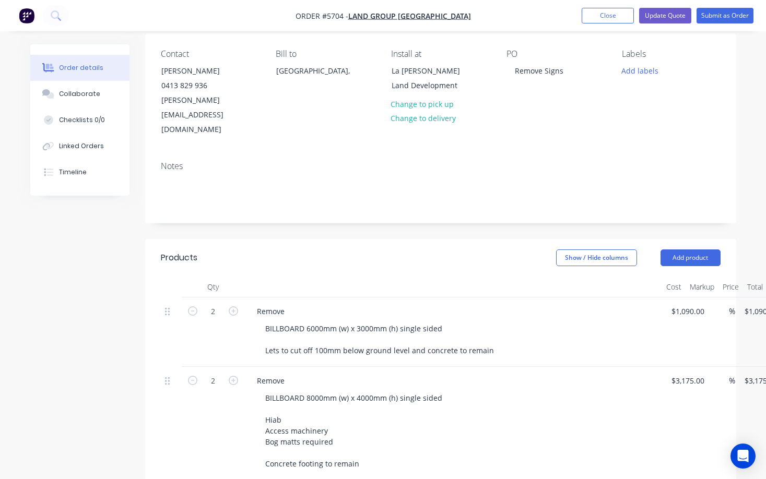
scroll to position [82, 1]
click at [690, 249] on button "Add product" at bounding box center [689, 257] width 60 height 17
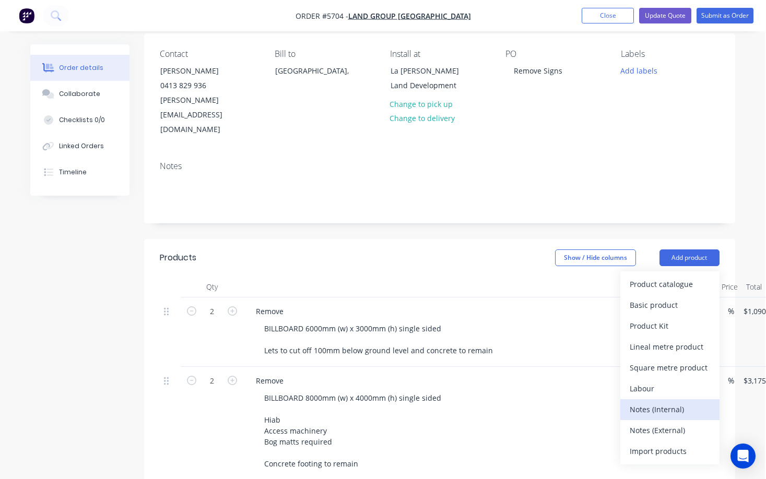
click at [674, 402] on div "Notes (Internal)" at bounding box center [669, 409] width 80 height 15
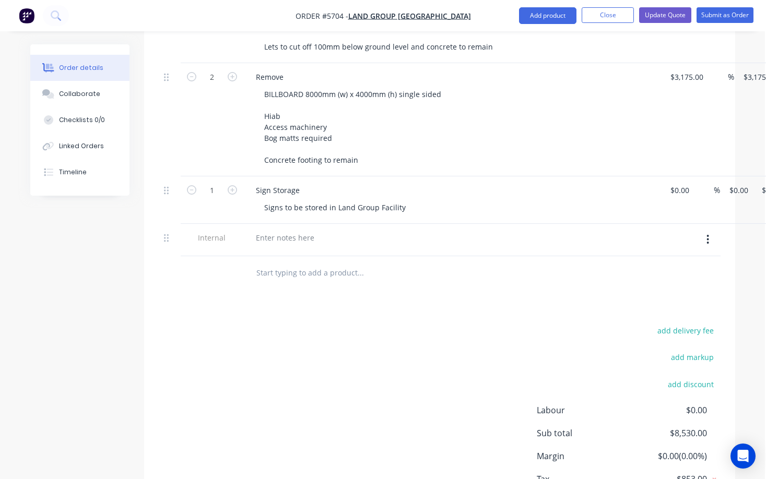
scroll to position [383, 1]
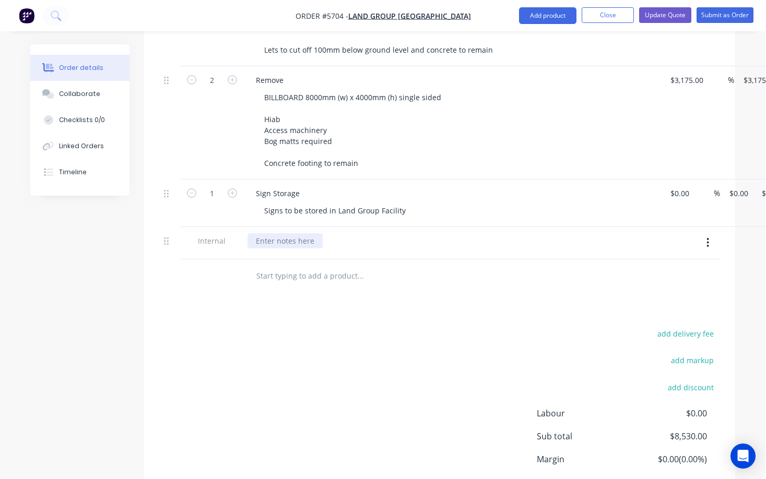
click at [286, 233] on div at bounding box center [284, 240] width 75 height 15
paste div
click at [668, 19] on button "Update Quote" at bounding box center [665, 15] width 52 height 16
type input "$1,090.00"
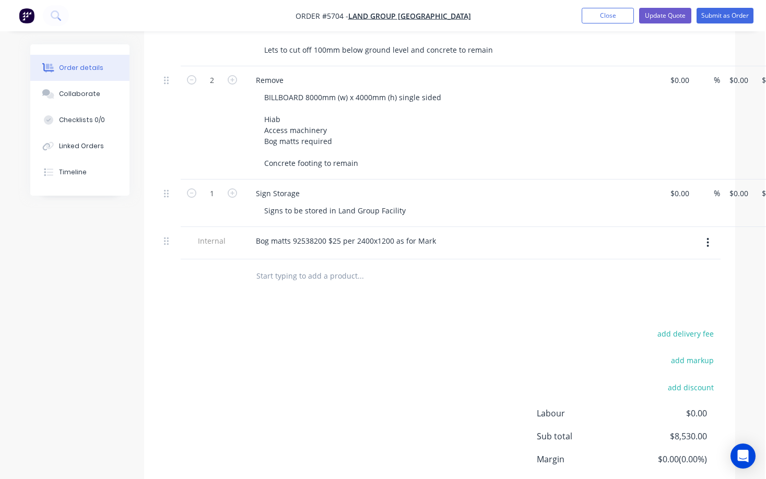
type input "$2,180.00"
type input "$3,175.00"
type input "$6,350.00"
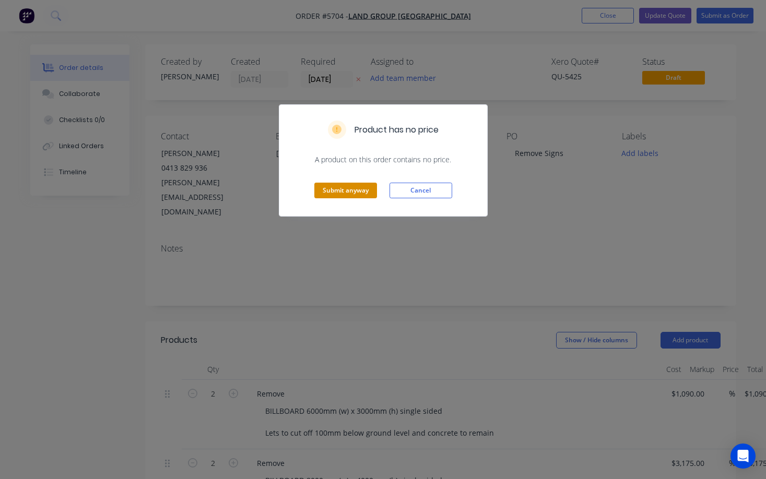
click at [356, 192] on button "Submit anyway" at bounding box center [345, 191] width 63 height 16
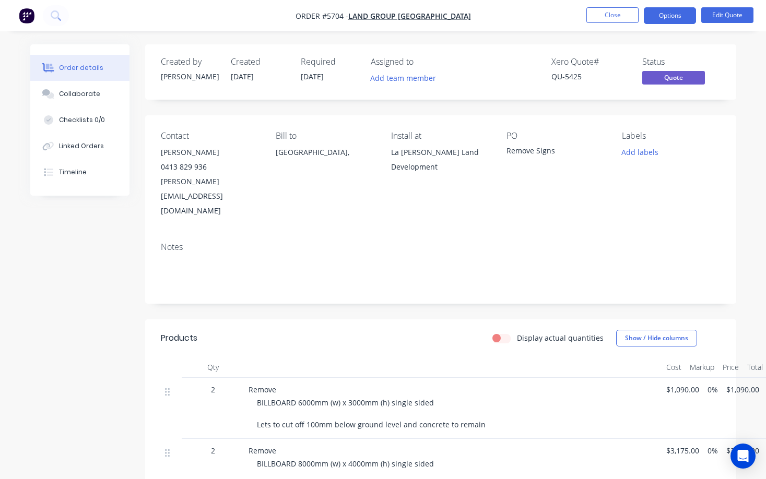
click at [610, 20] on button "Close" at bounding box center [612, 15] width 52 height 16
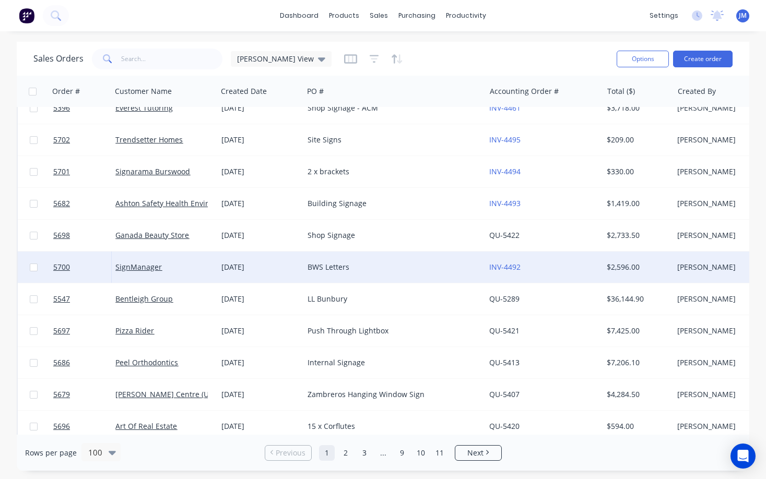
scroll to position [149, 0]
